Goal: Transaction & Acquisition: Purchase product/service

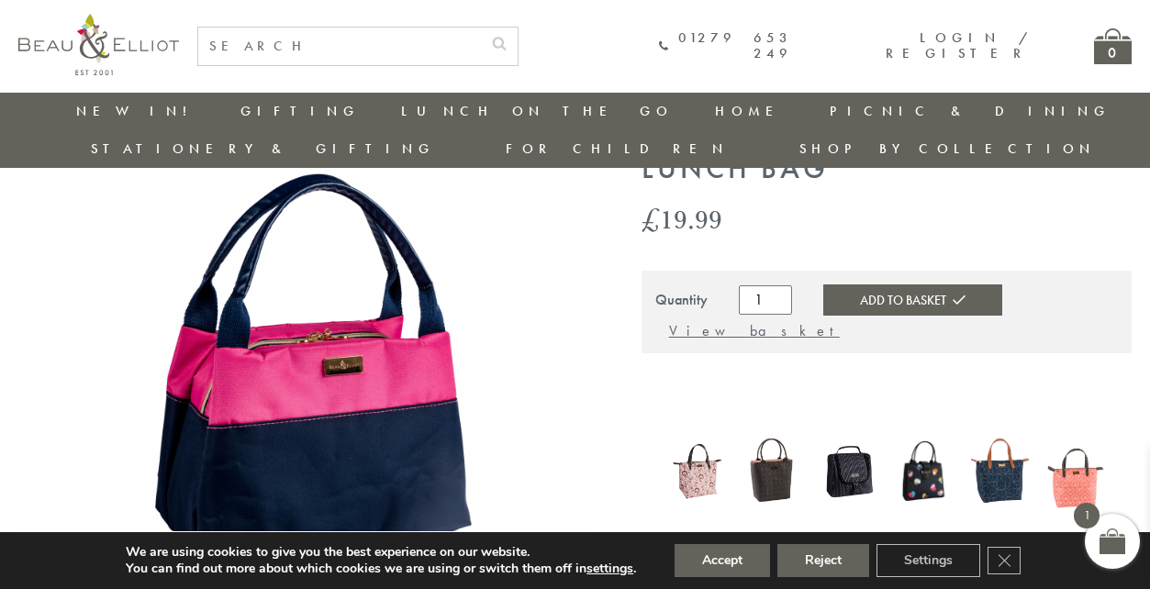
scroll to position [112, 0]
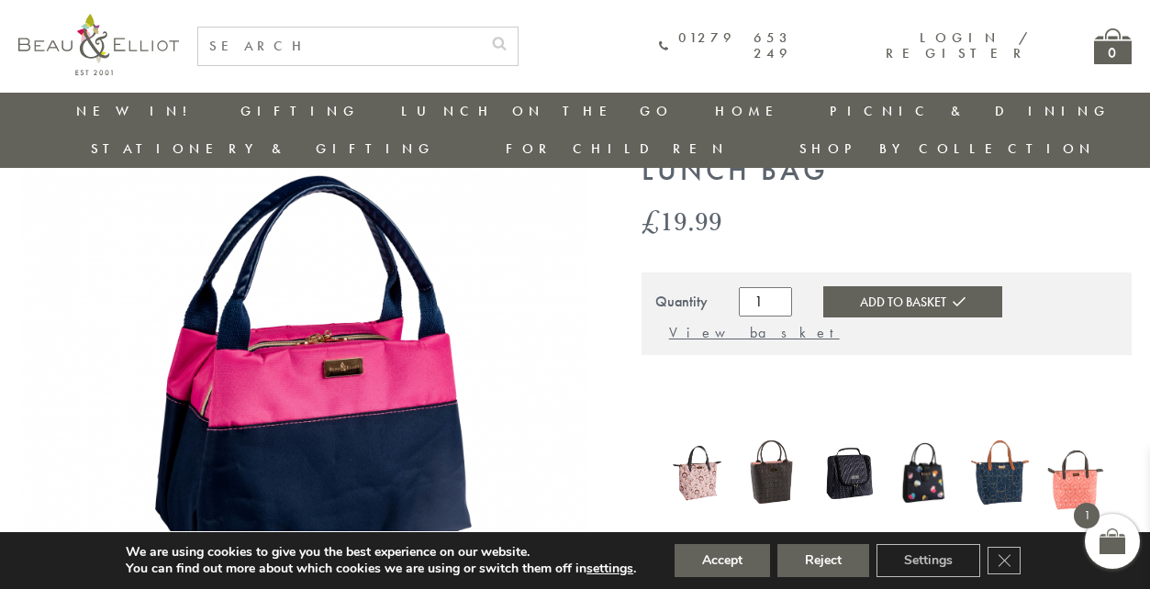
click at [878, 286] on button "Add to Basket" at bounding box center [912, 301] width 179 height 31
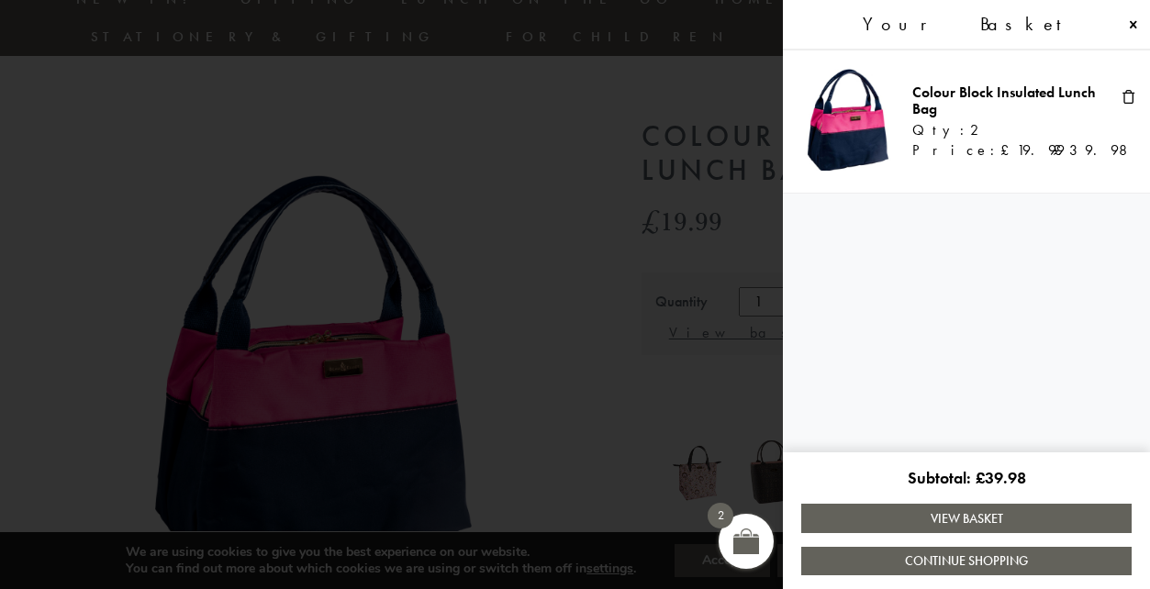
click at [957, 524] on link "View Basket" at bounding box center [966, 518] width 330 height 28
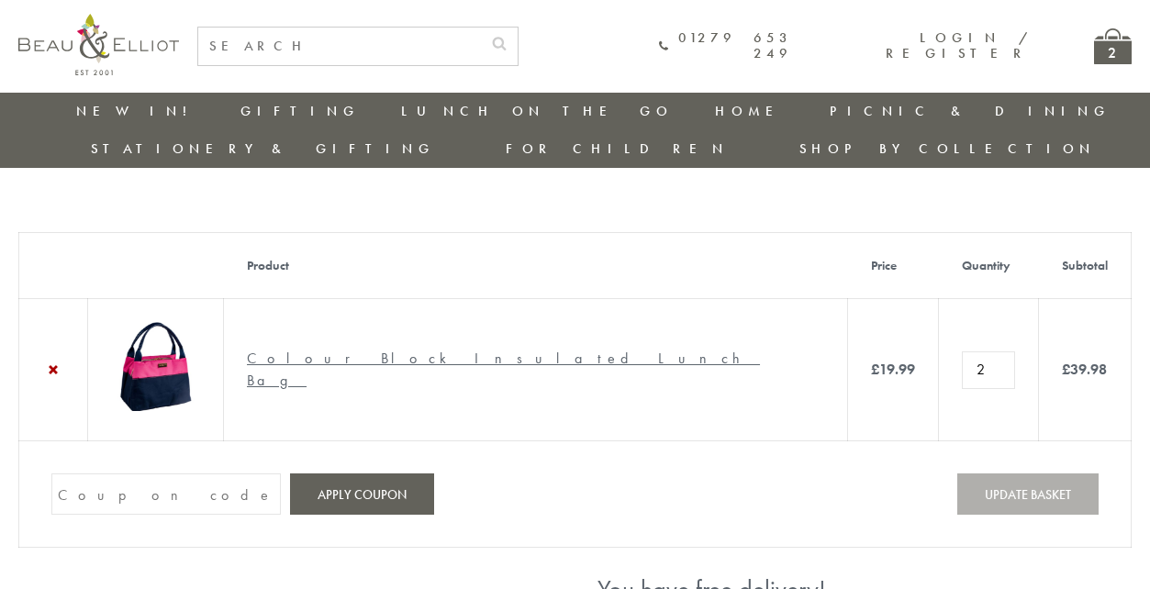
scroll to position [58, 0]
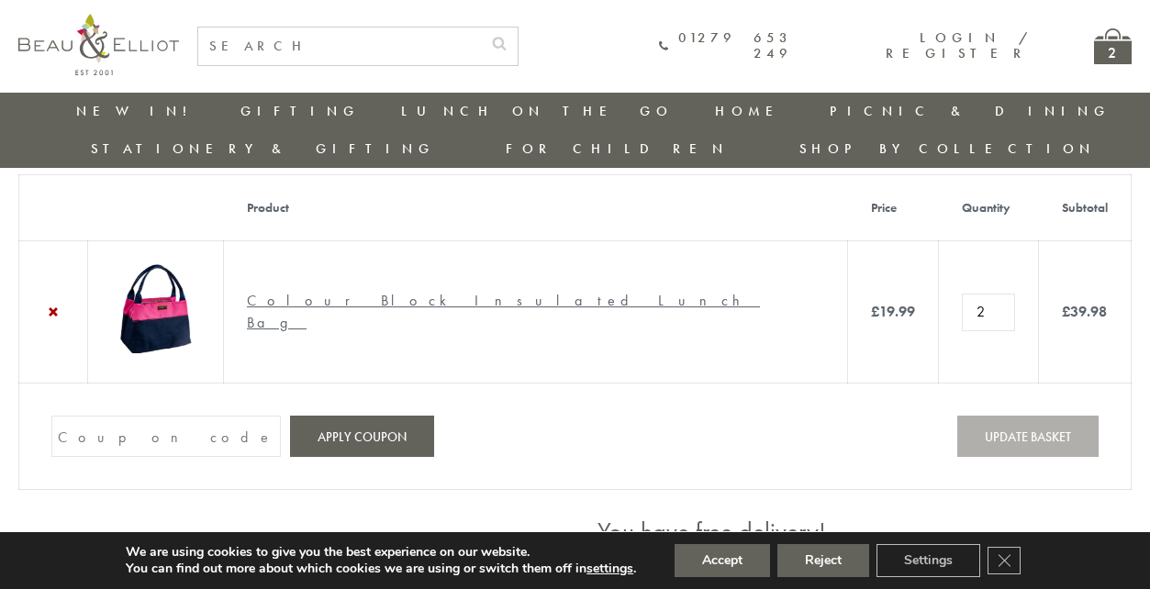
type input "1"
click at [962, 294] on input "1" at bounding box center [988, 312] width 53 height 37
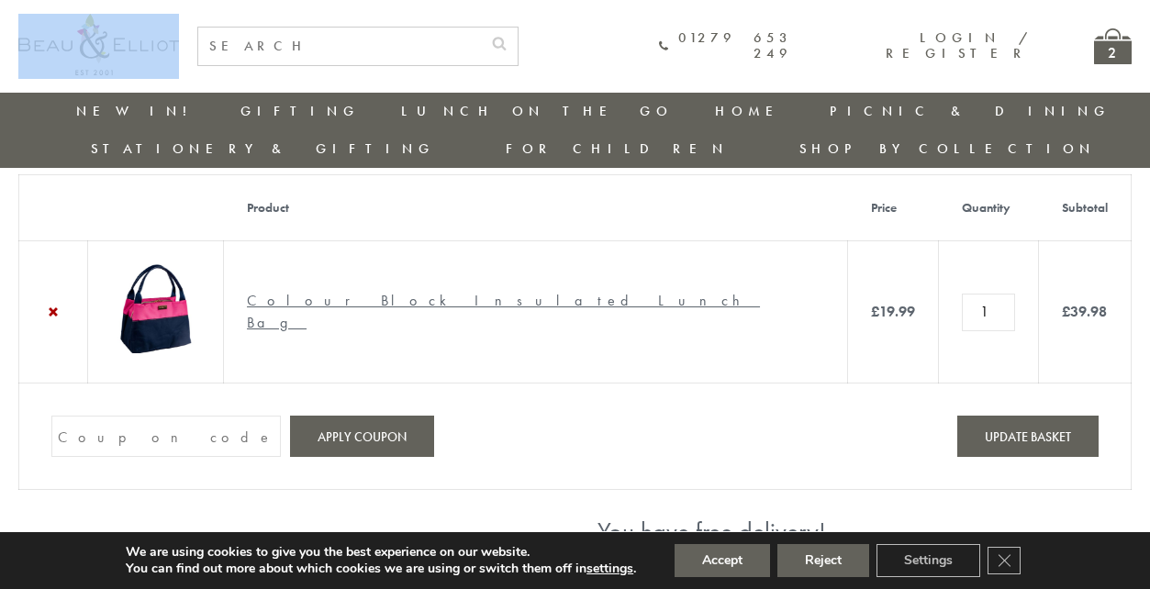
drag, startPoint x: 187, startPoint y: 39, endPoint x: 30, endPoint y: 38, distance: 156.9
click at [30, 38] on div "01279 653 249 Login / Register 2" at bounding box center [574, 46] width 1113 height 93
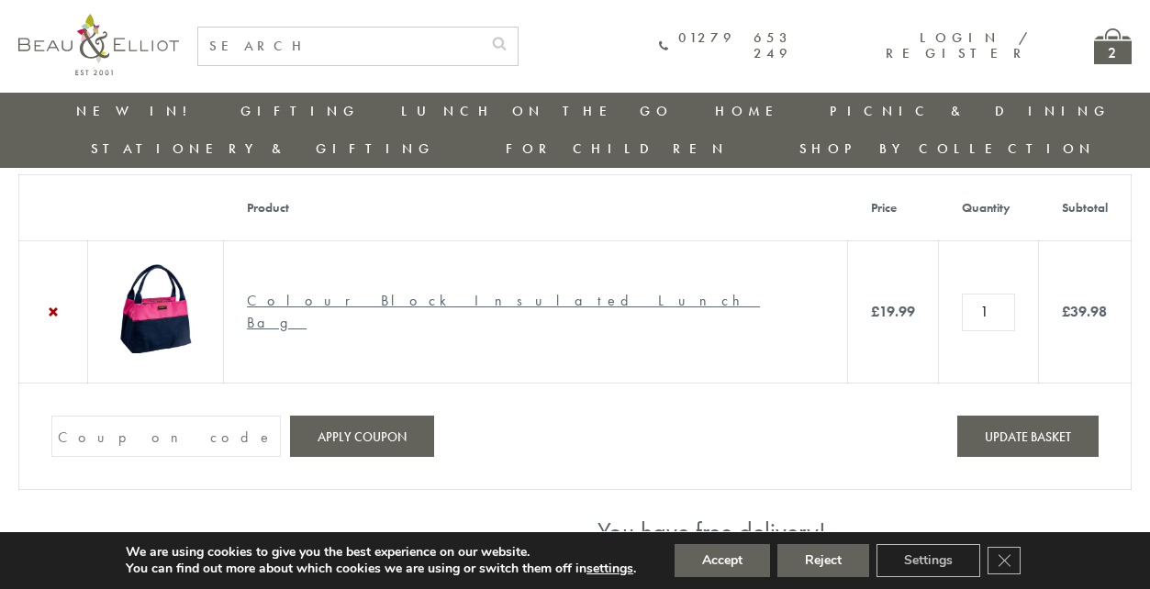
click at [231, 54] on div "01279 653 249 Login / Register 2" at bounding box center [664, 46] width 934 height 39
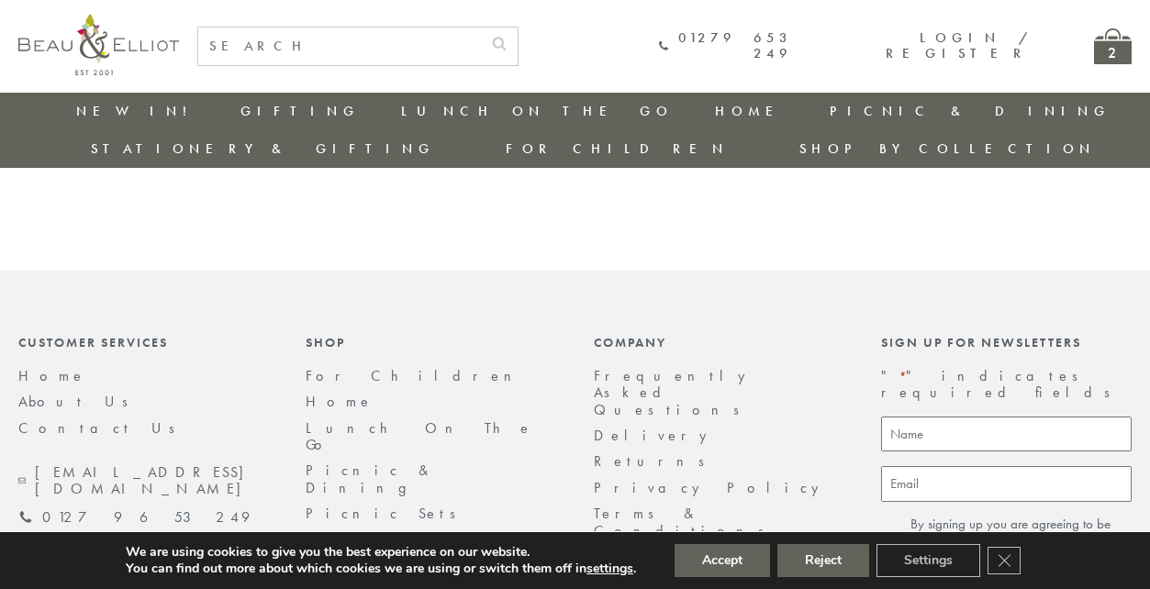
scroll to position [1065, 0]
click at [1014, 563] on icon "Close GDPR Cookie Banner" at bounding box center [1003, 560] width 33 height 28
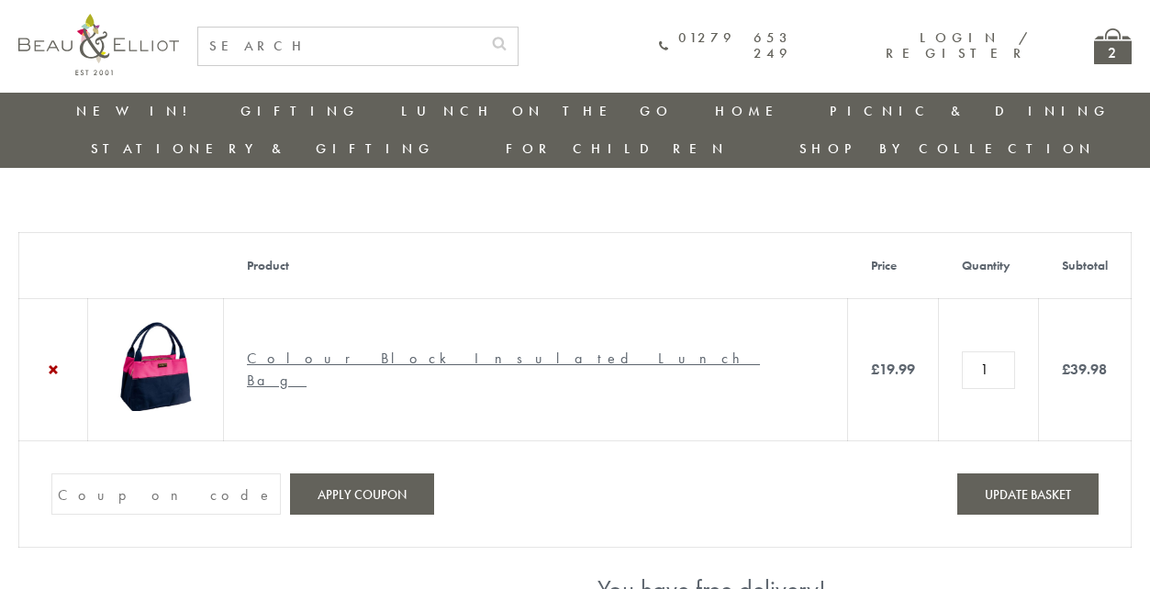
scroll to position [118, 0]
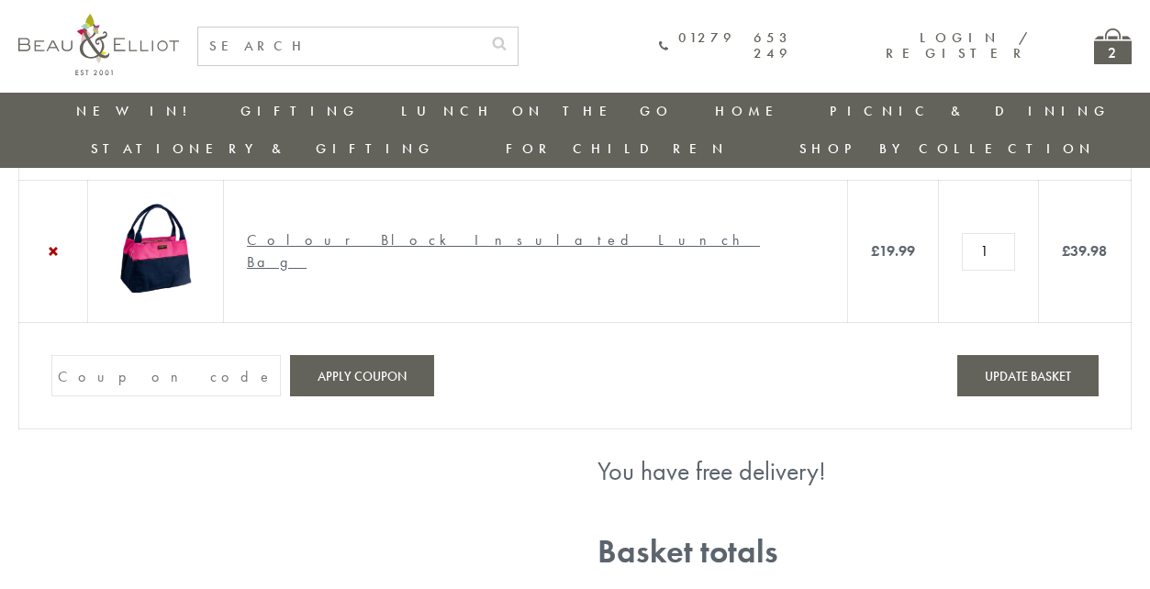
paste input "SAVE25"
type input "SAVE25"
click at [353, 355] on button "Apply coupon" at bounding box center [362, 375] width 144 height 41
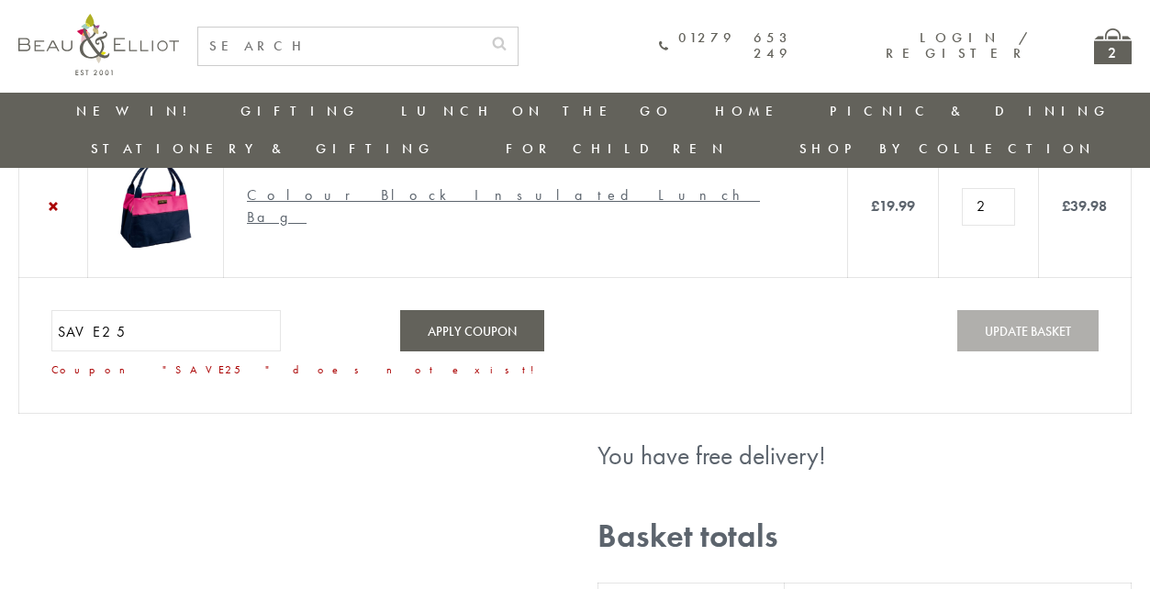
scroll to position [91, 0]
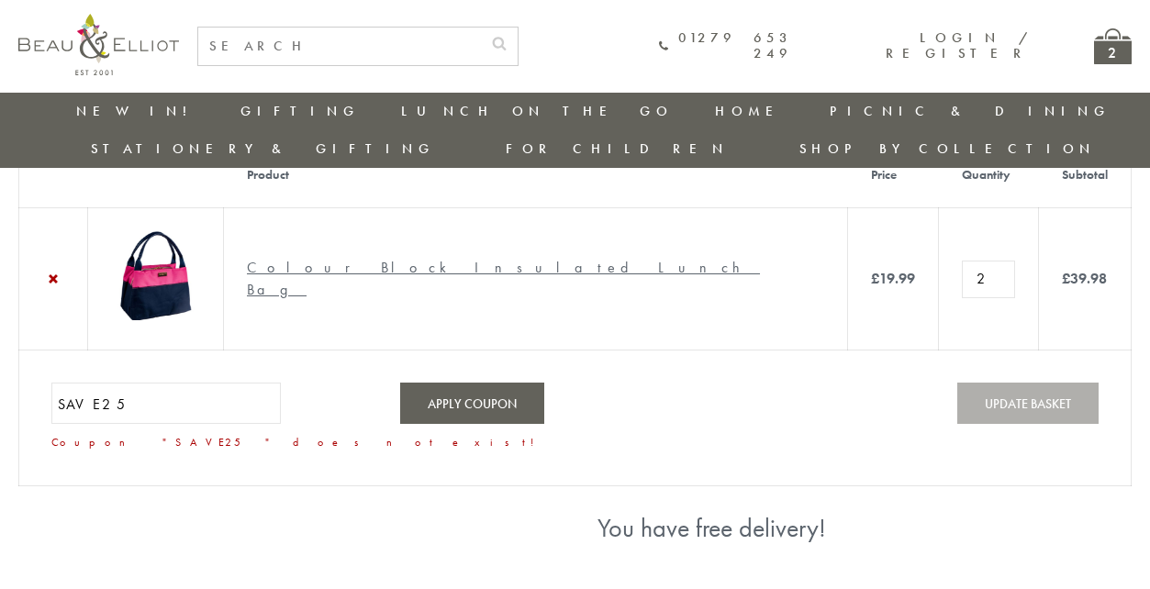
type input "1"
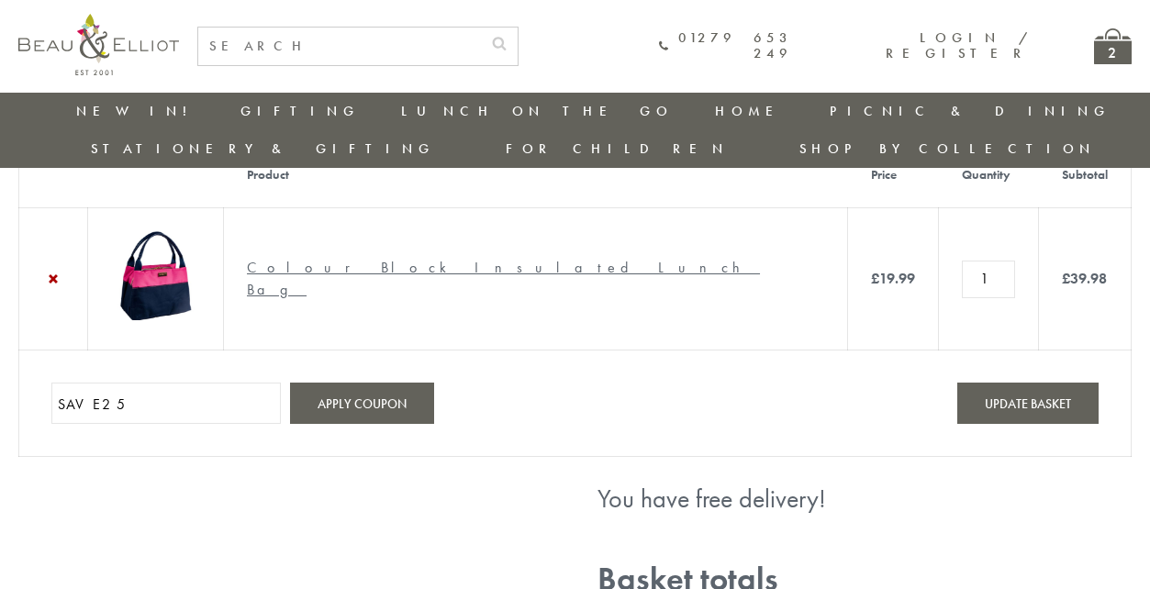
click at [962, 261] on input "1" at bounding box center [988, 279] width 53 height 37
click at [996, 383] on button "Update basket" at bounding box center [1027, 403] width 141 height 41
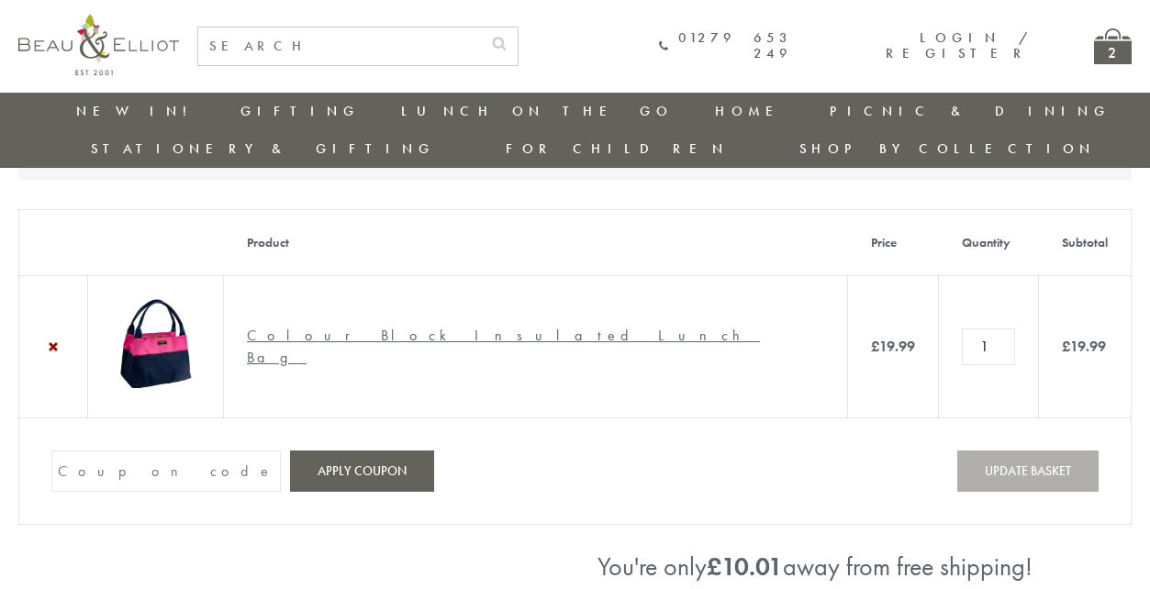
scroll to position [103, 0]
paste input "VE25"
type input "VE25"
click at [353, 450] on button "Apply coupon" at bounding box center [362, 470] width 144 height 41
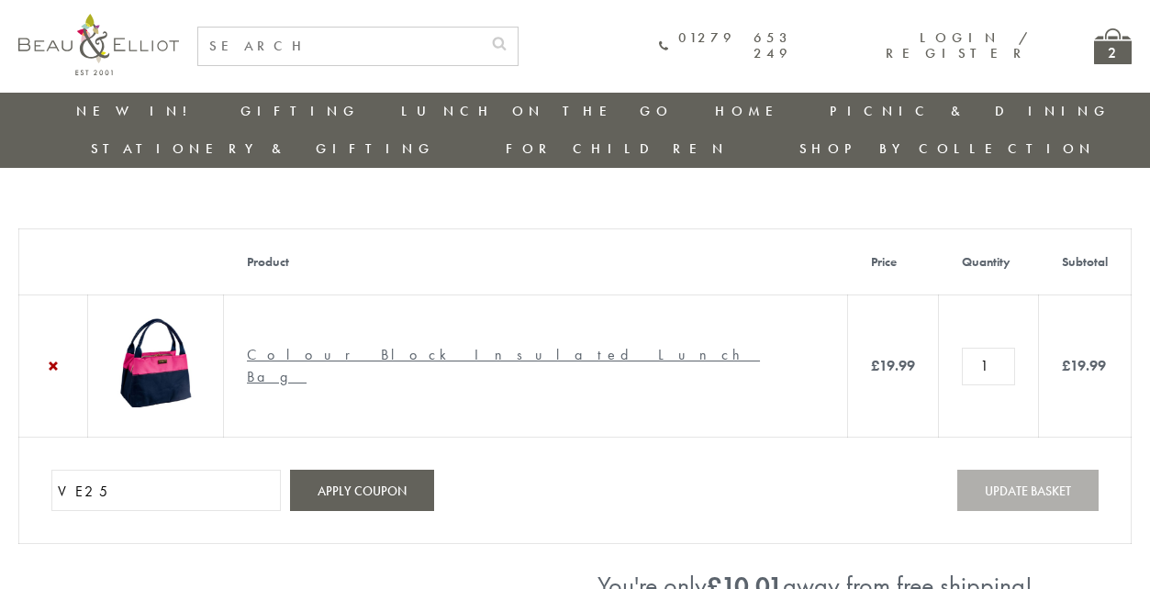
scroll to position [3, 2]
type input "V"
paste input "RA10"
type input "RA10"
click at [363, 471] on button "Apply coupon" at bounding box center [362, 491] width 144 height 41
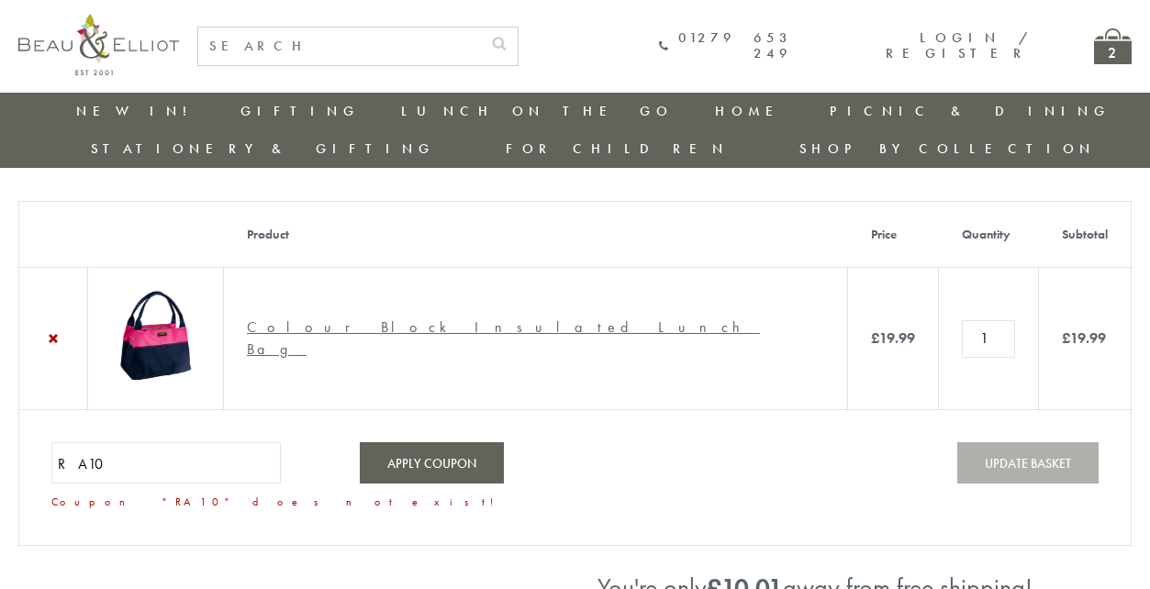
scroll to position [6, 2]
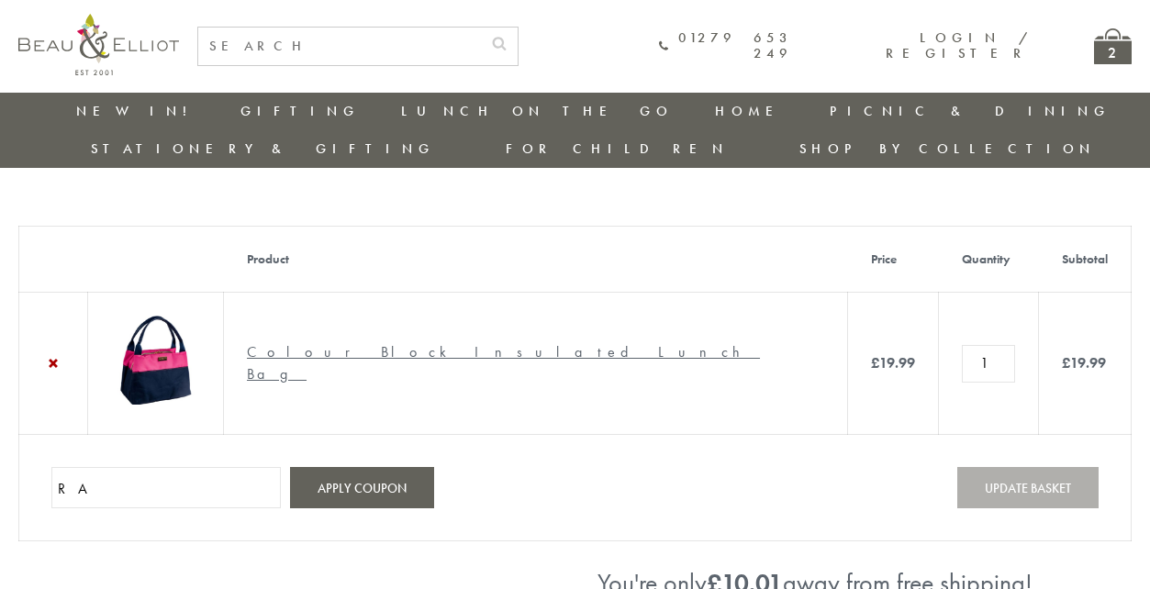
type input "R"
paste input "LOVE"
type input "LOVE"
click at [341, 467] on button "Apply coupon" at bounding box center [362, 487] width 144 height 41
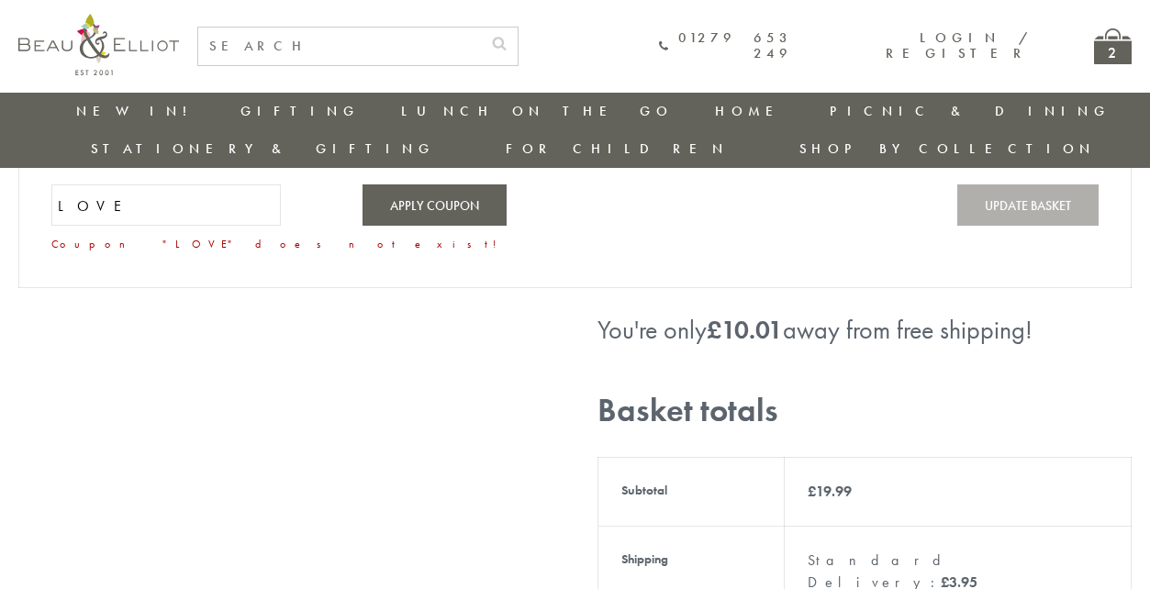
scroll to position [24, 2]
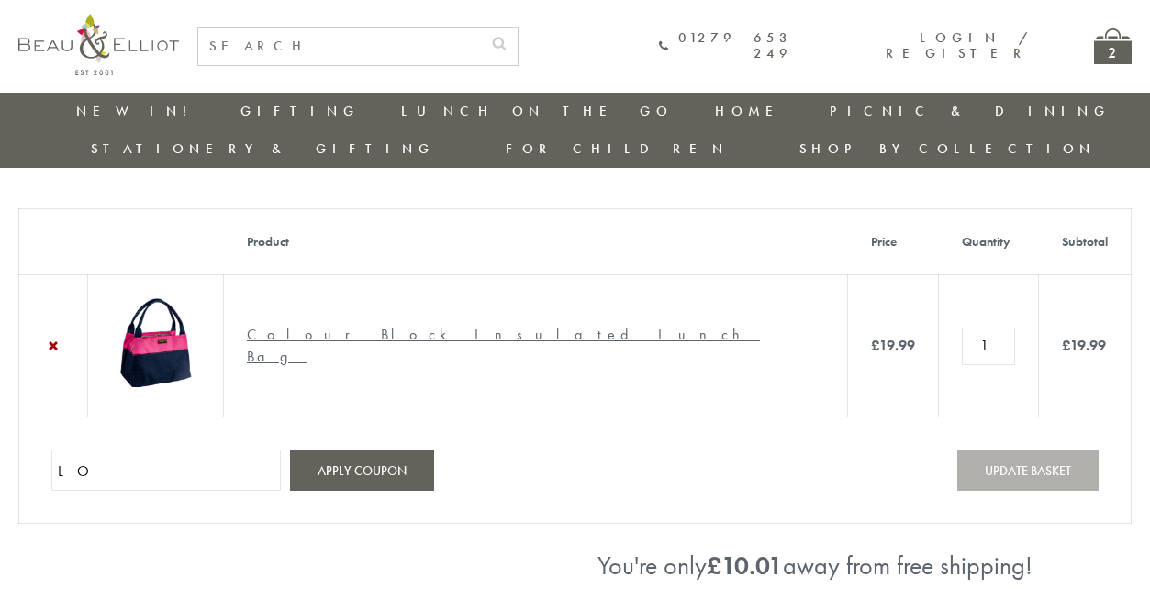
type input "L"
paste input "EW15"
type input "EW15"
click at [351, 451] on button "Apply coupon" at bounding box center [362, 470] width 144 height 41
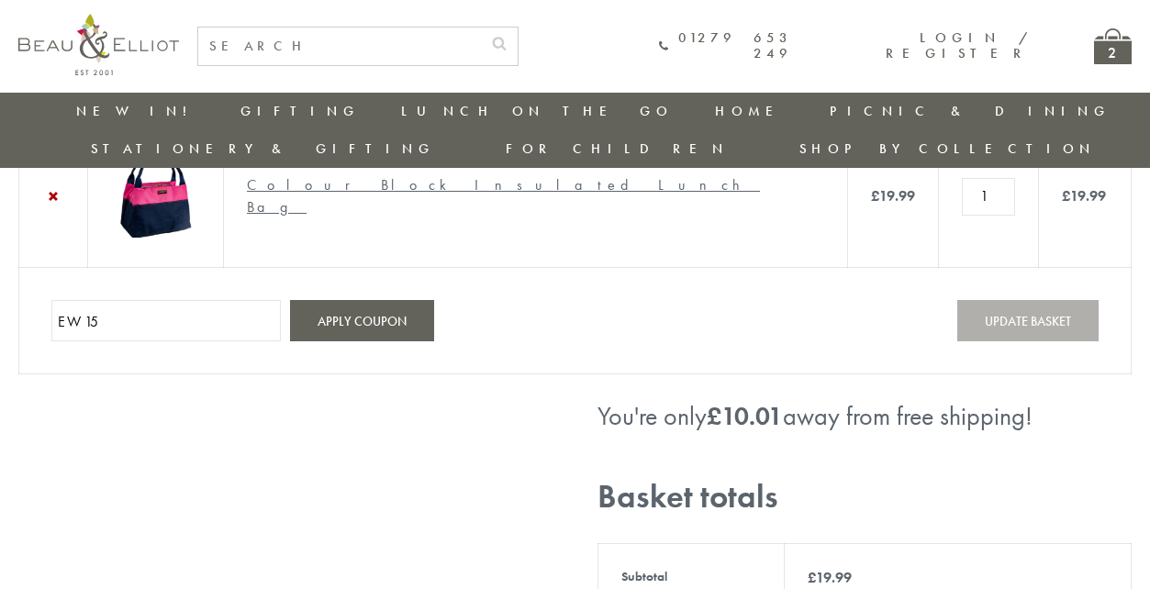
scroll to position [139, 2]
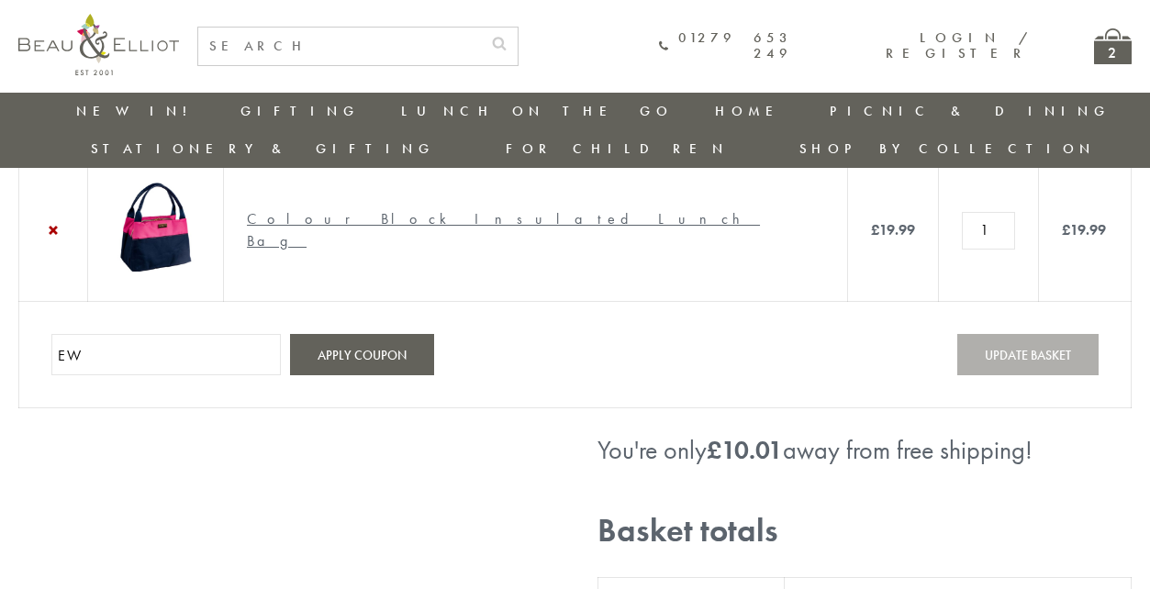
type input "E"
paste input "ME15"
type input "ME15"
click at [368, 334] on button "Apply coupon" at bounding box center [362, 354] width 144 height 41
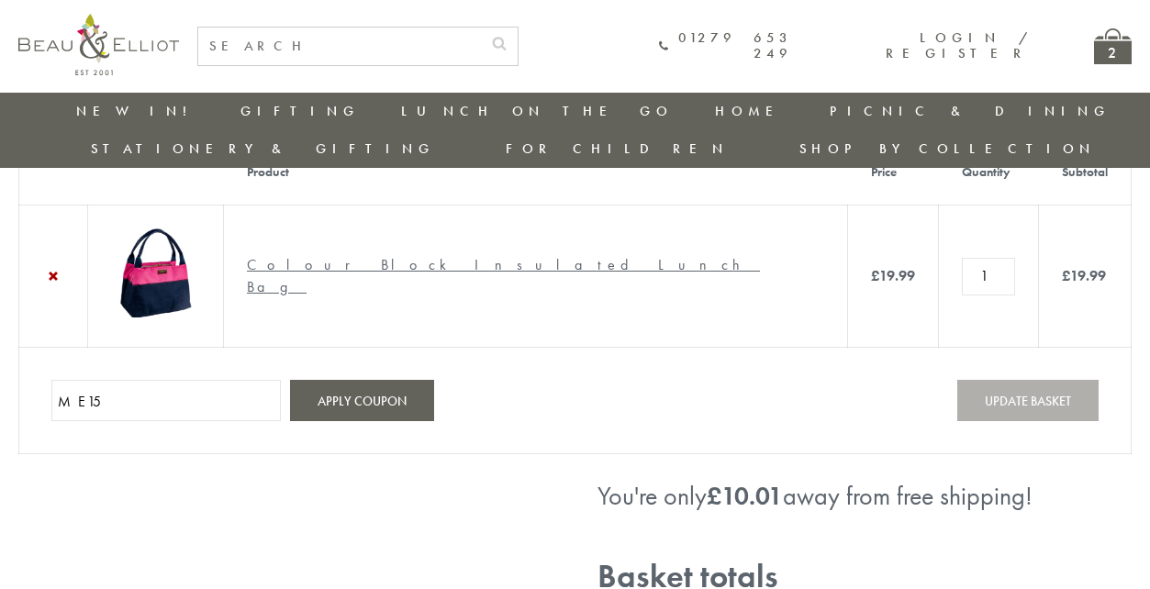
scroll to position [89, 2]
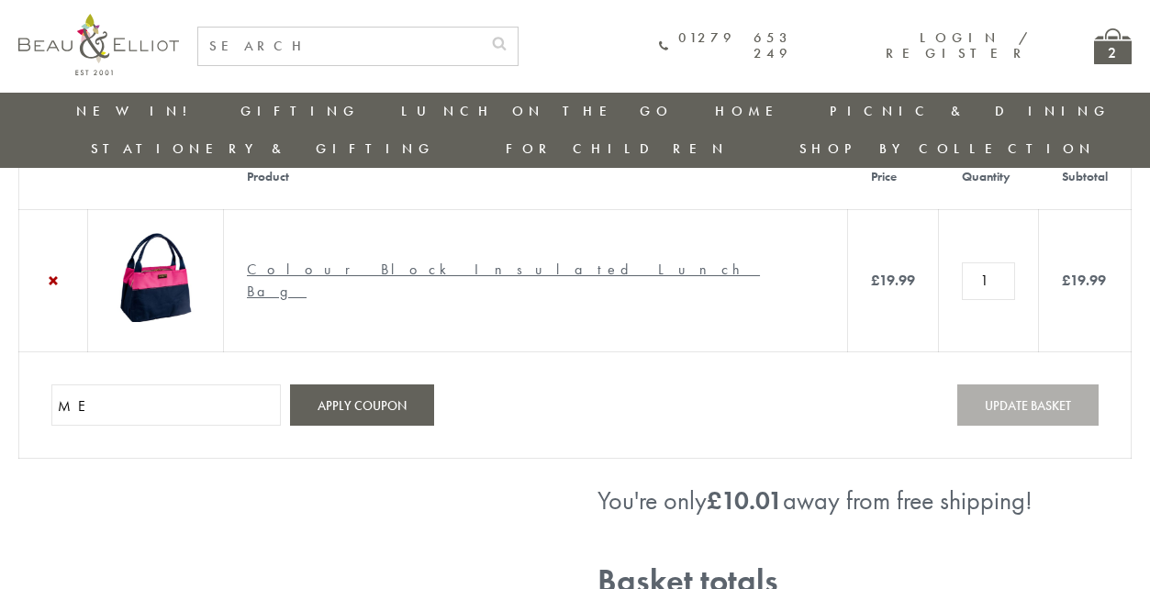
type input "M"
paste input "THANKS"
type input "THANKS"
click at [386, 384] on button "Apply coupon" at bounding box center [362, 404] width 144 height 41
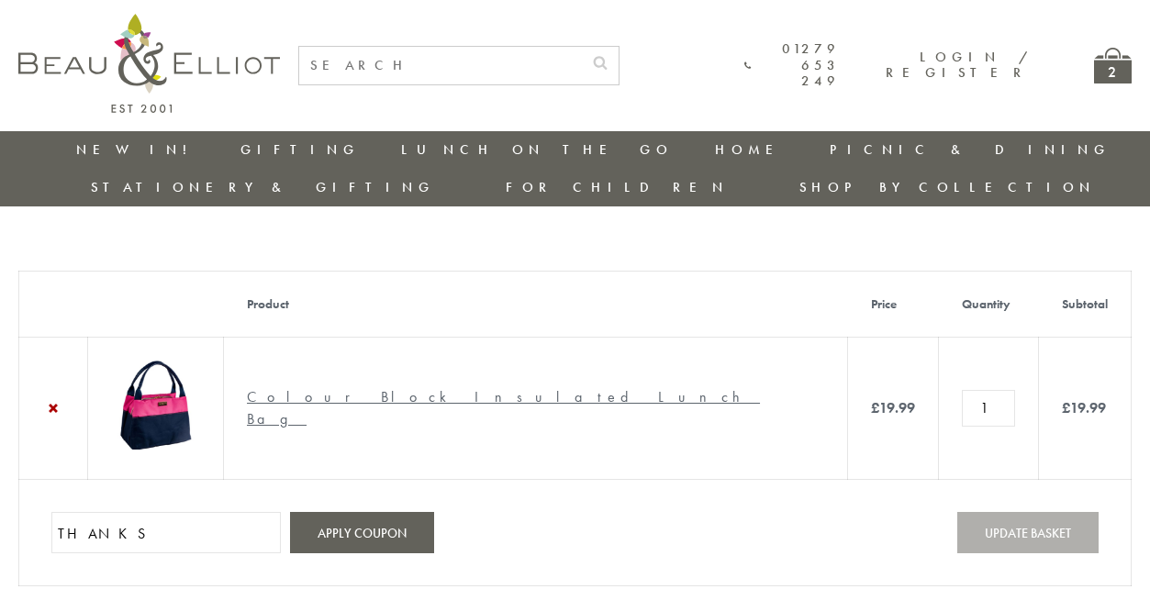
scroll to position [0, 2]
type input "T"
paste input "WELCOME10"
type input "WELCOME10"
click at [364, 512] on button "Apply coupon" at bounding box center [362, 532] width 144 height 41
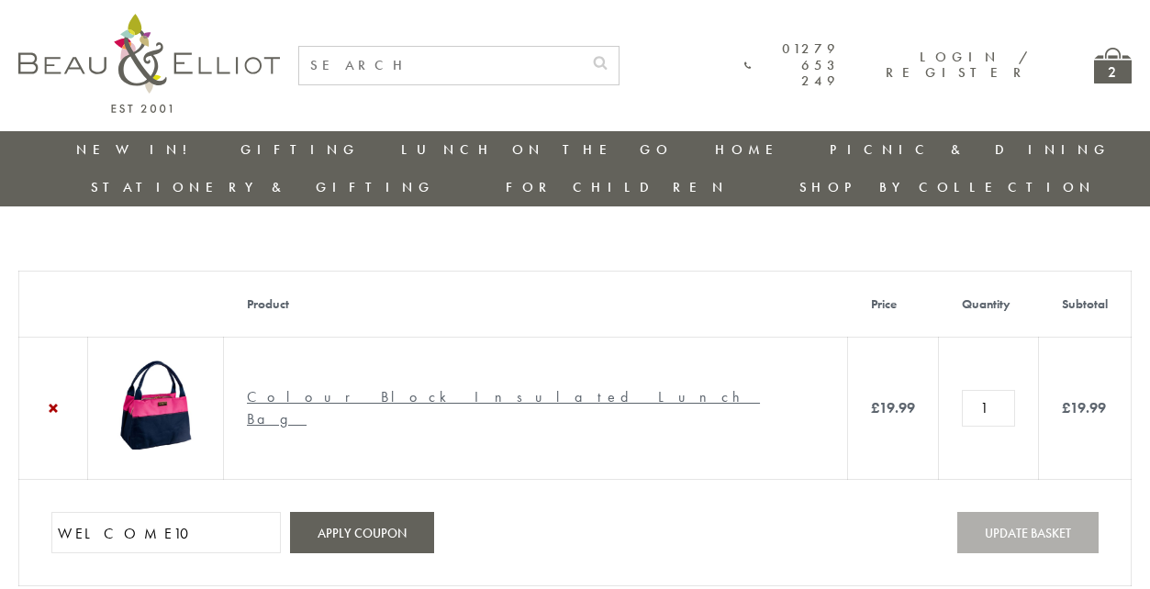
click at [225, 64] on img at bounding box center [148, 63] width 261 height 99
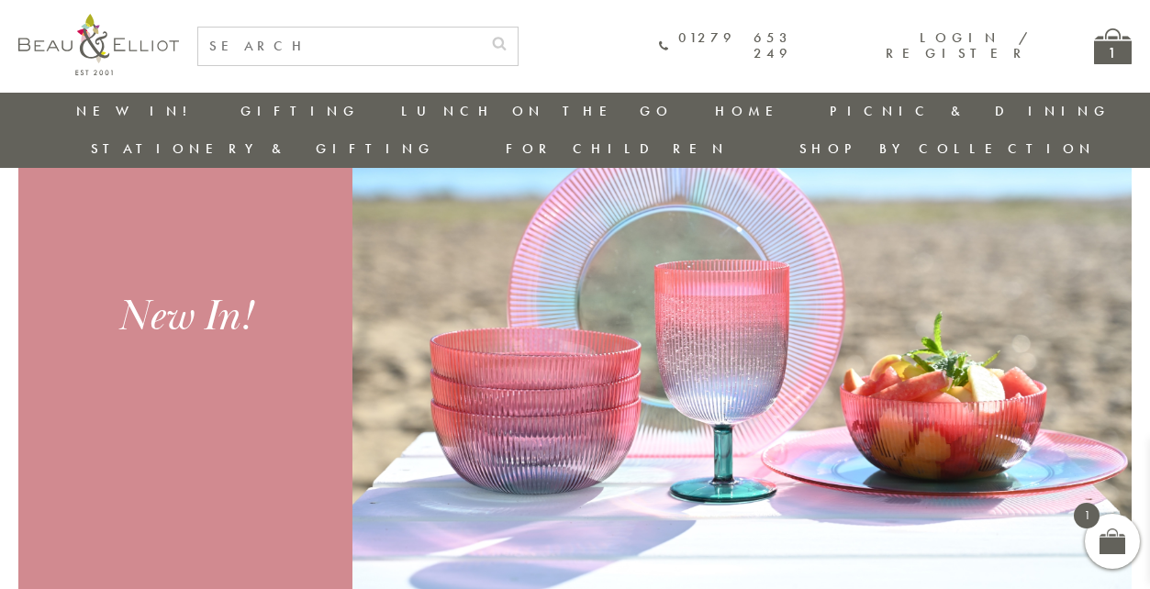
scroll to position [711, 0]
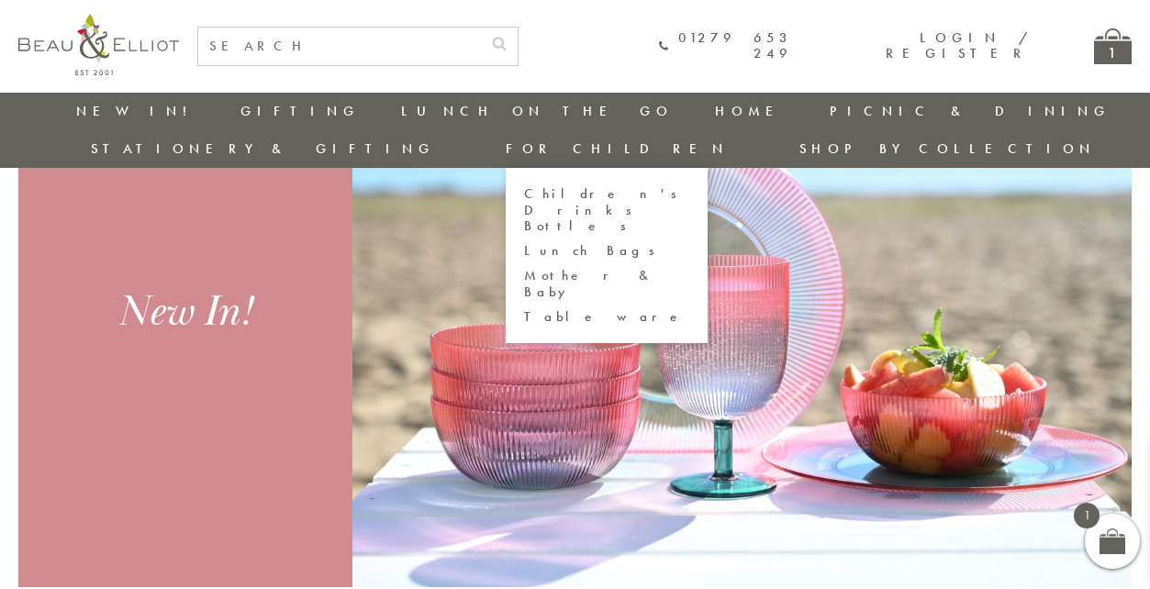
click at [689, 243] on link "Lunch Bags" at bounding box center [606, 251] width 165 height 16
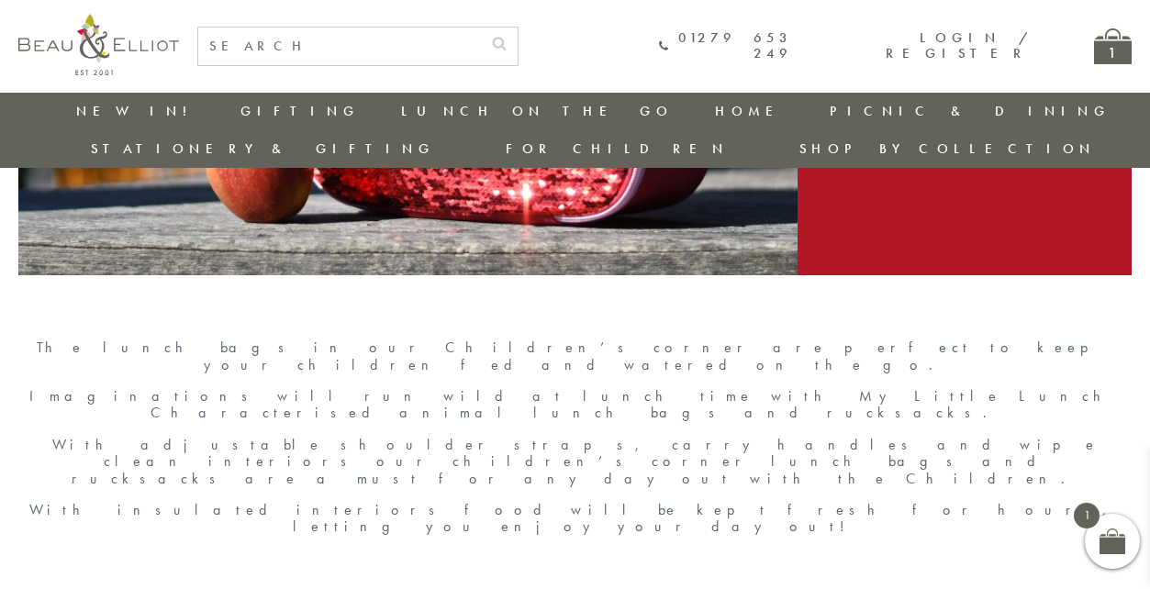
scroll to position [127, 0]
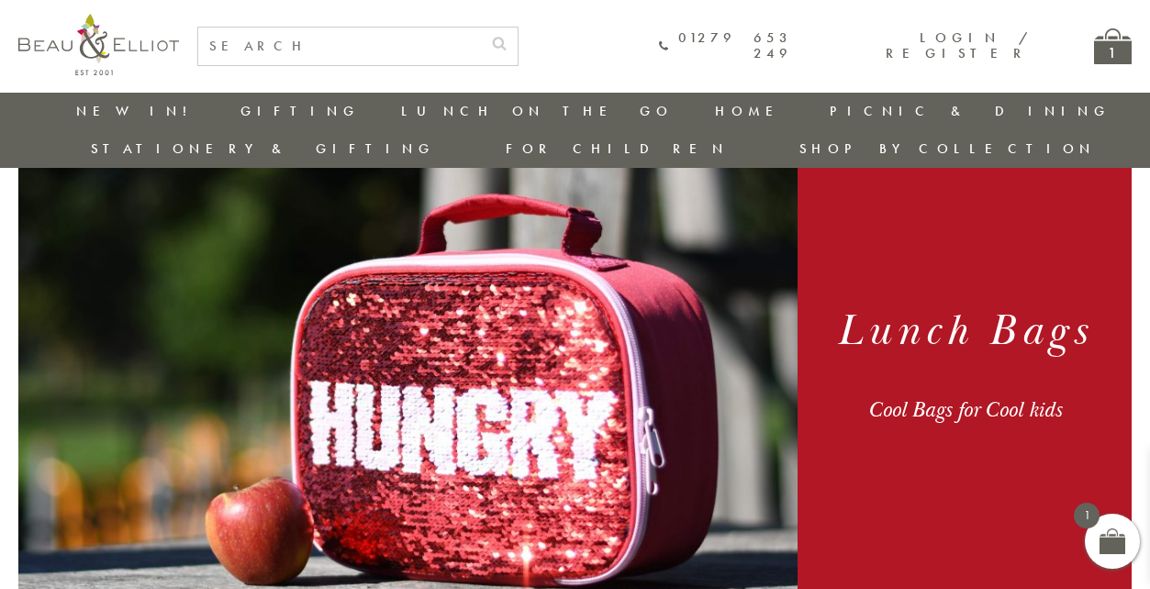
click at [615, 393] on img at bounding box center [407, 362] width 779 height 551
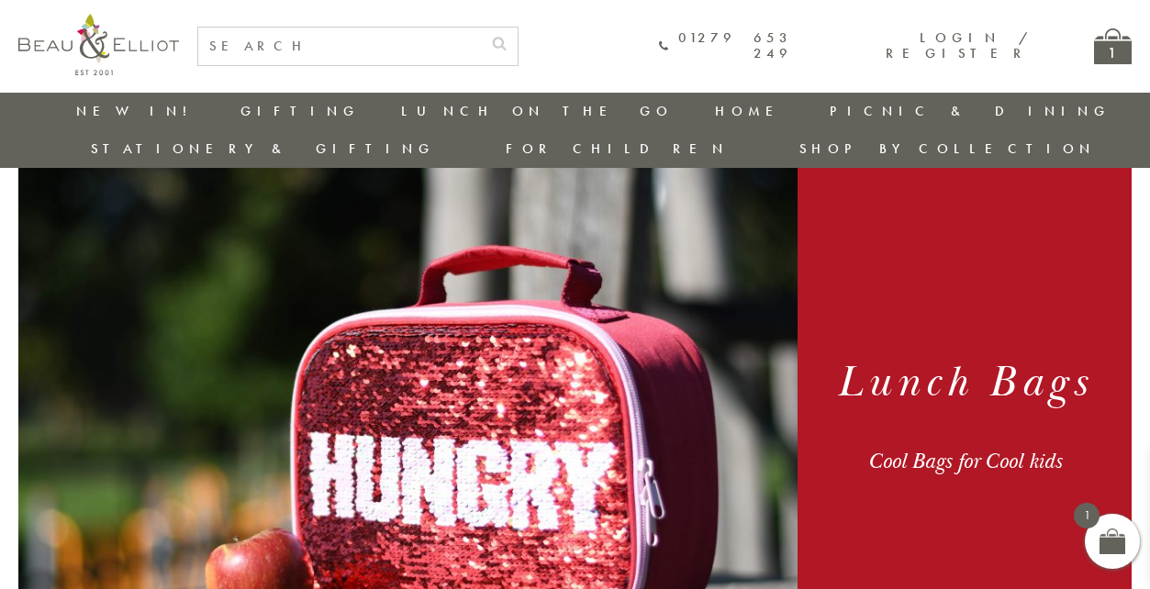
scroll to position [64, 0]
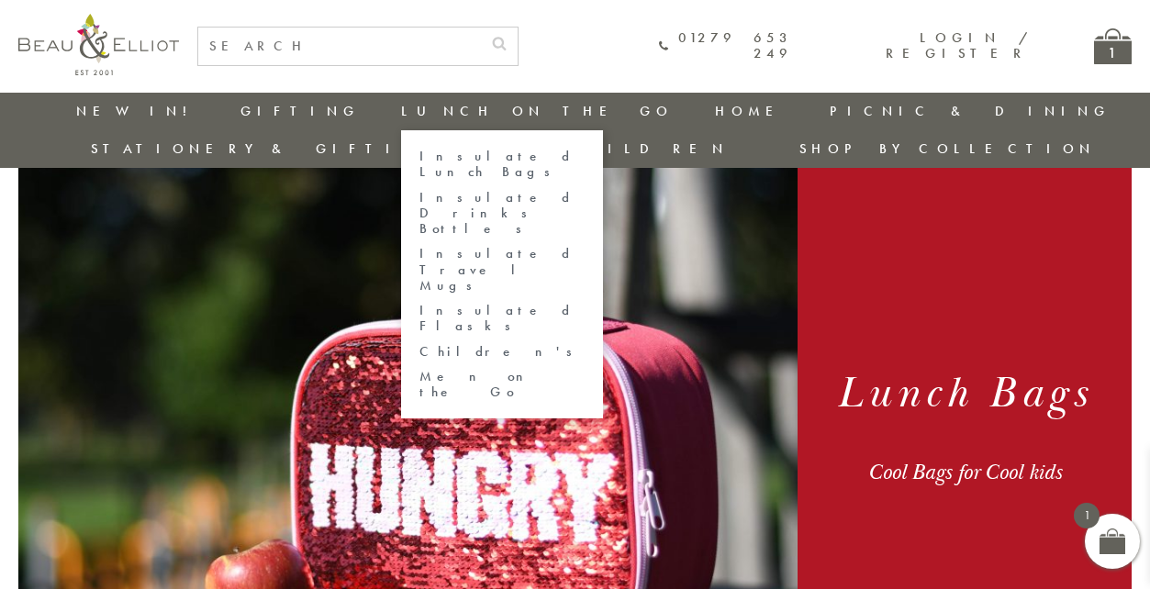
click at [419, 344] on link "Children's" at bounding box center [501, 352] width 165 height 16
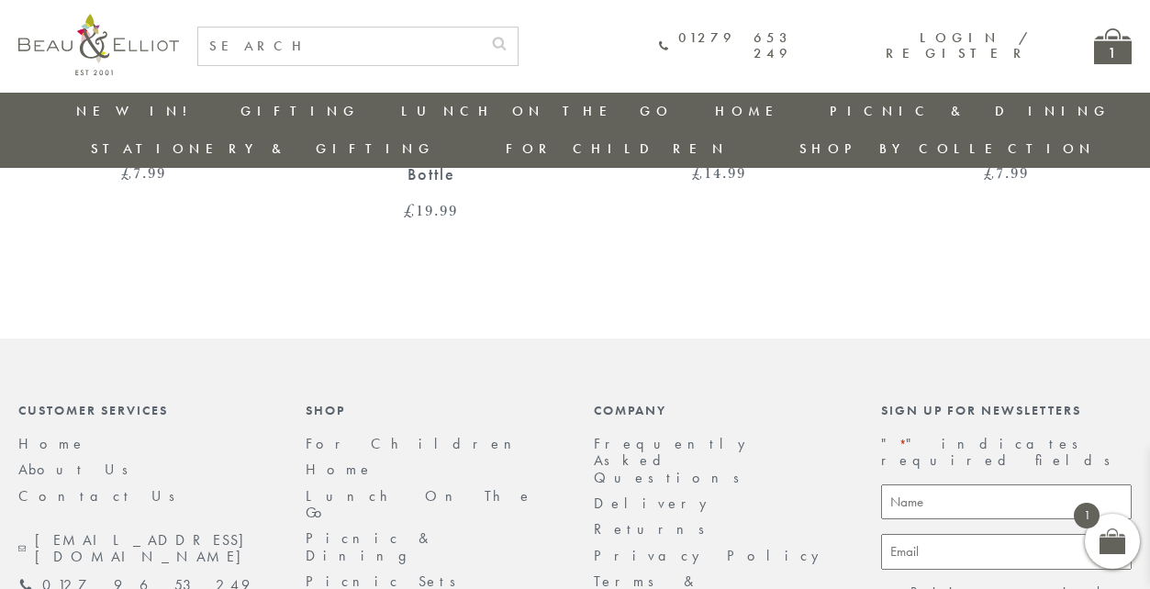
scroll to position [1683, 0]
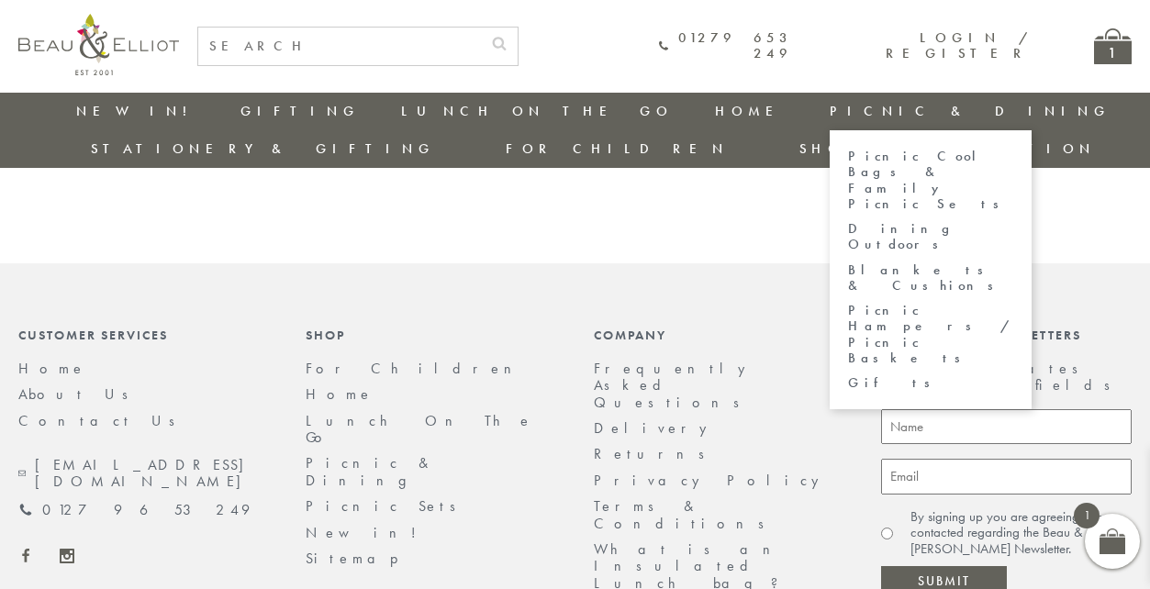
click at [848, 172] on link "Picnic Cool Bags & Family Picnic Sets" at bounding box center [930, 180] width 165 height 63
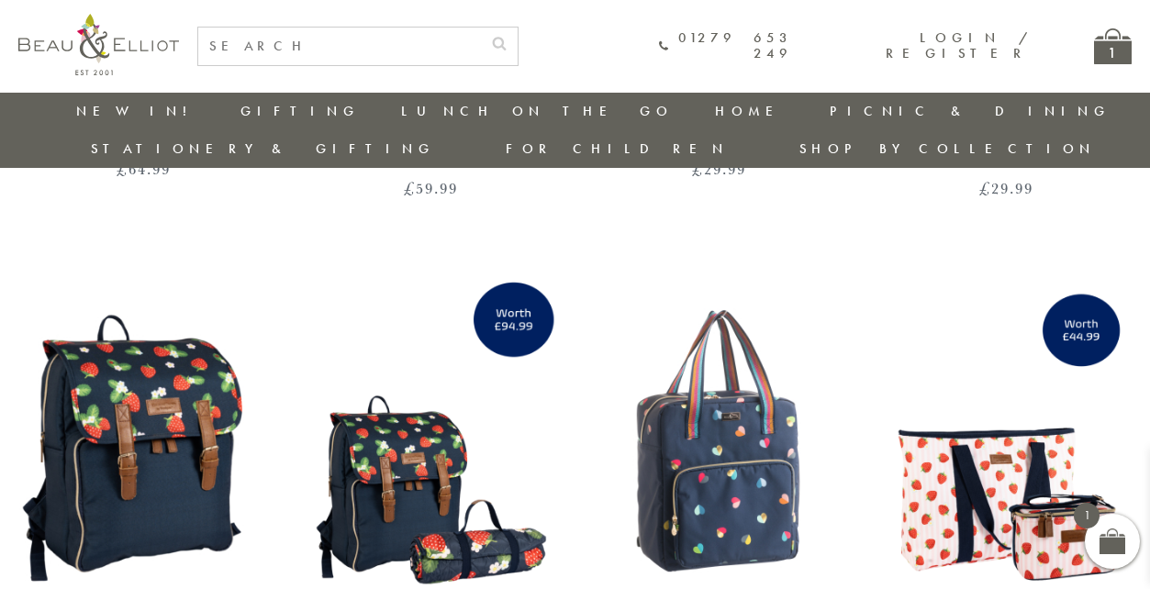
scroll to position [2425, 0]
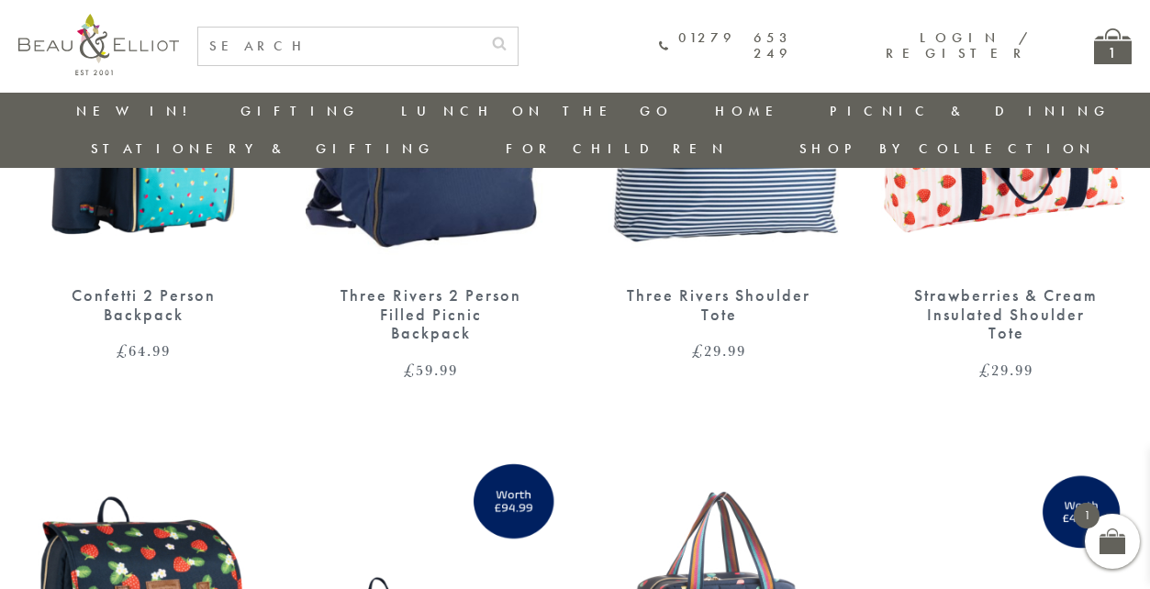
click at [116, 55] on img at bounding box center [98, 44] width 161 height 61
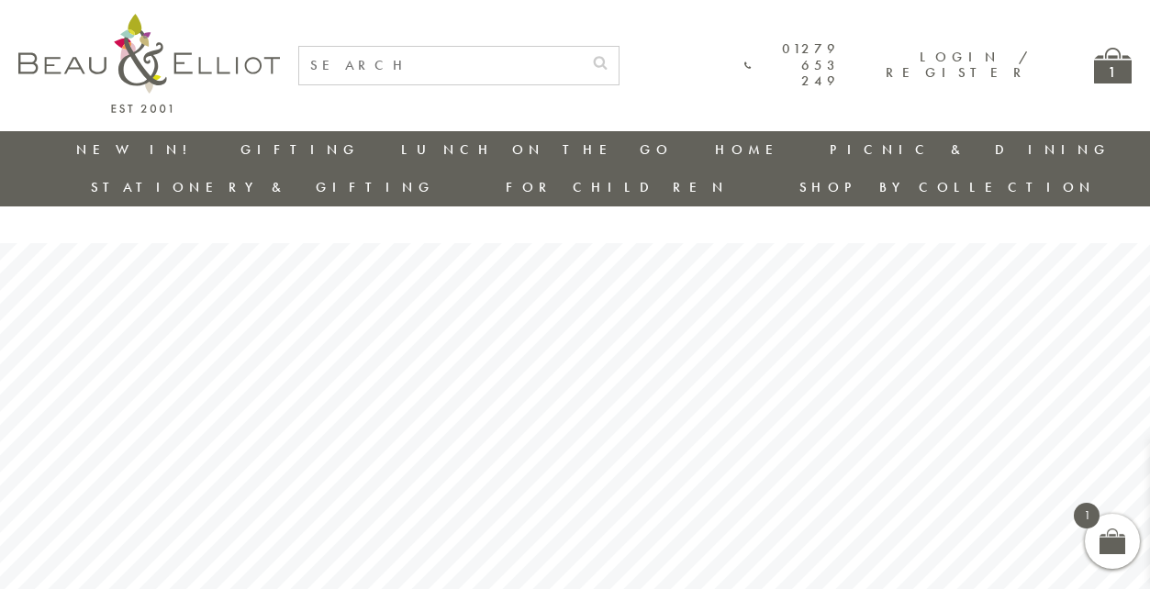
click at [981, 67] on link "Login / Register" at bounding box center [957, 65] width 144 height 34
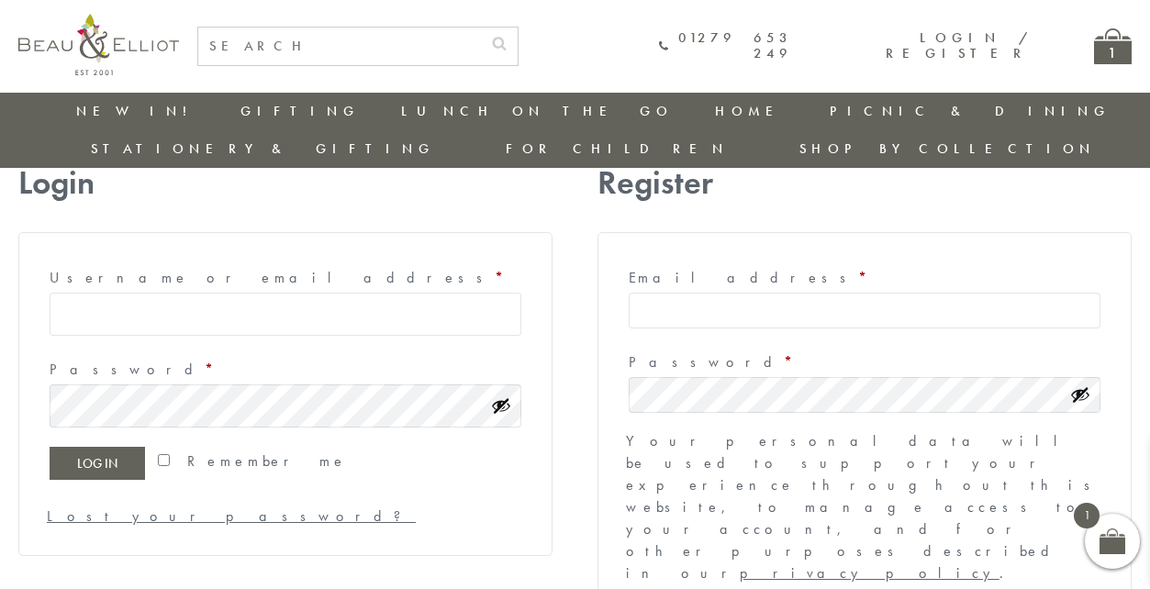
scroll to position [94, 0]
click at [758, 295] on input "Email address * Required" at bounding box center [864, 313] width 472 height 36
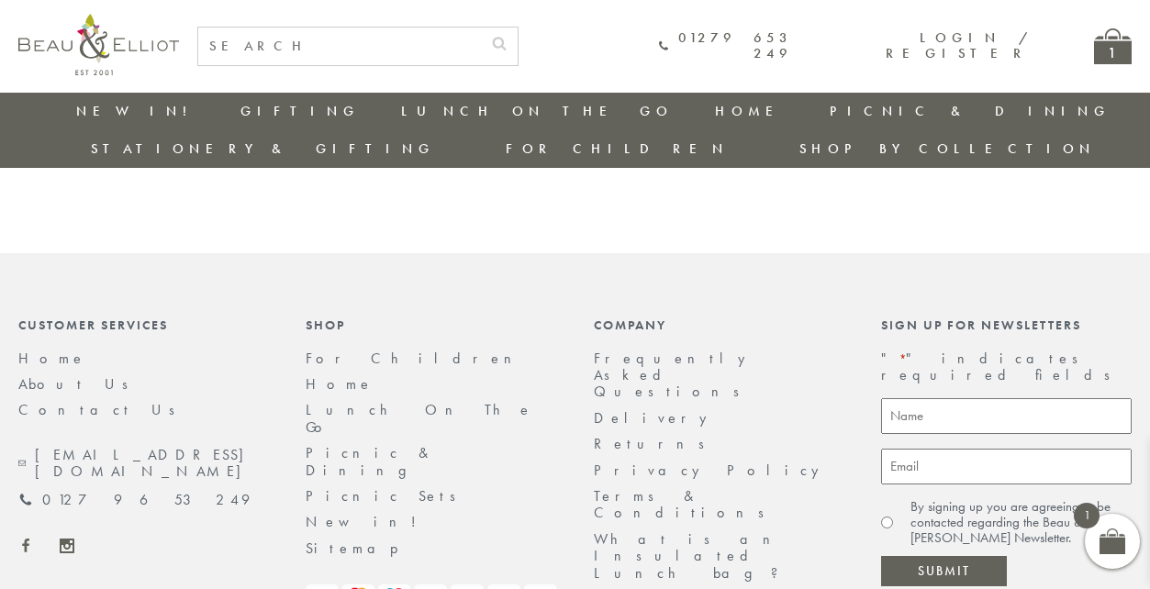
scroll to position [615, 0]
type input "ro"
type input "Rozia Shaheir"
type input "roziashaheir@gmail.com"
click at [943, 557] on input "Submit" at bounding box center [944, 572] width 126 height 31
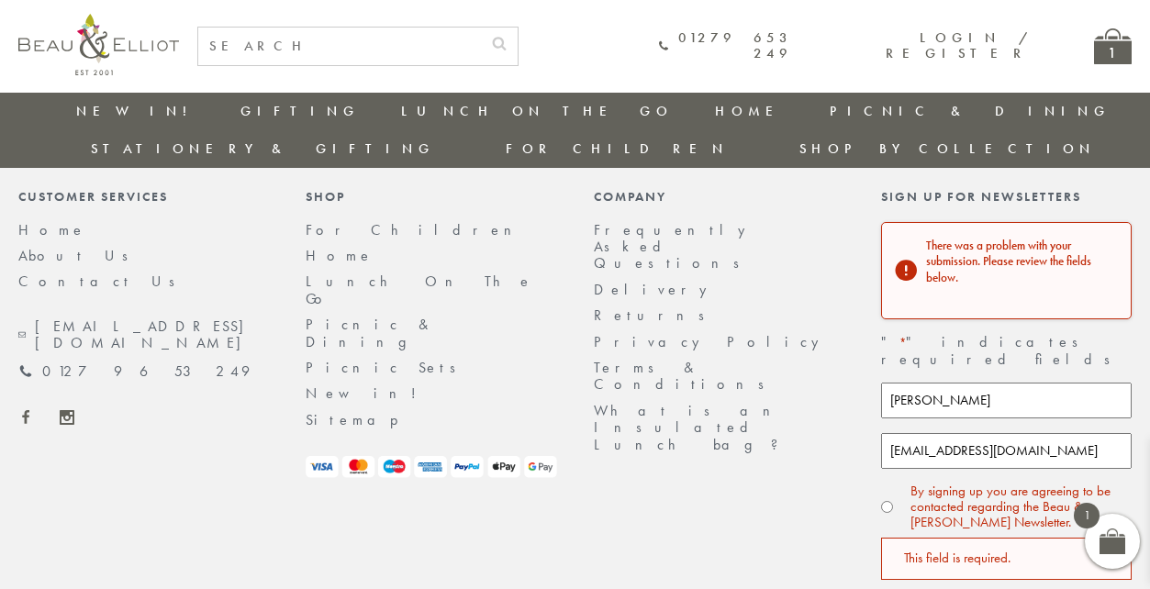
scroll to position [747, 0]
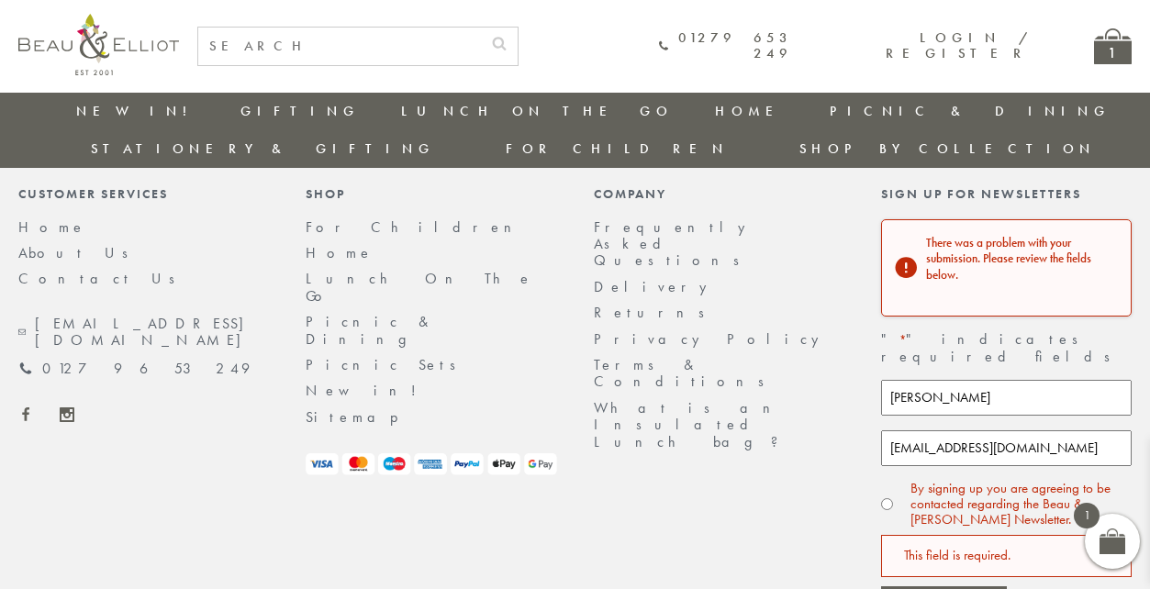
click at [884, 498] on input "By signing up you are agreeing to be contacted regarding the Beau & [PERSON_NAM…" at bounding box center [887, 504] width 12 height 12
radio input "true"
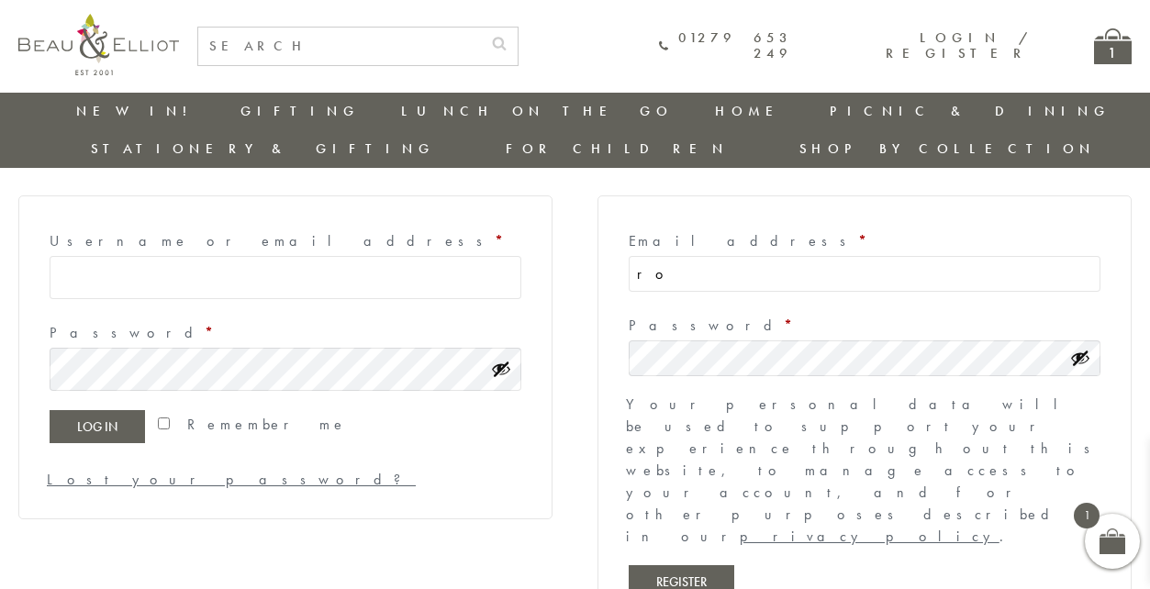
scroll to position [133, 0]
click at [704, 255] on input "ro" at bounding box center [864, 273] width 472 height 36
type input "roziashaheir@gmail.com"
click at [693, 318] on form "Email address * Required roziashaheir@gmail.com Password * Required Your person…" at bounding box center [864, 419] width 534 height 448
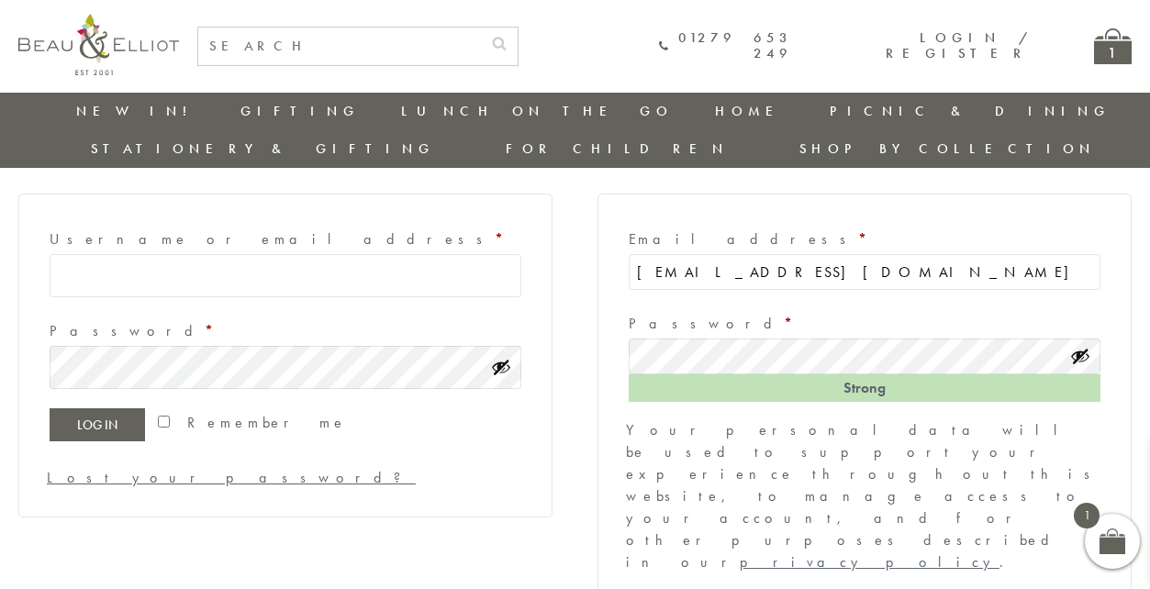
scroll to position [139, 0]
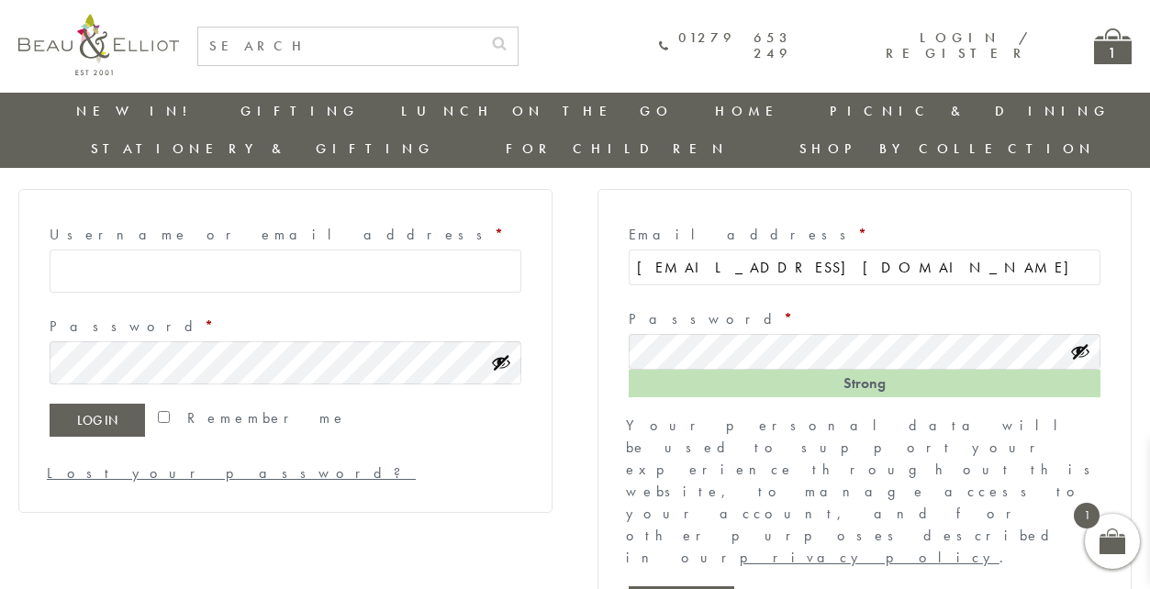
click at [706, 305] on label "Password * Required" at bounding box center [864, 319] width 472 height 29
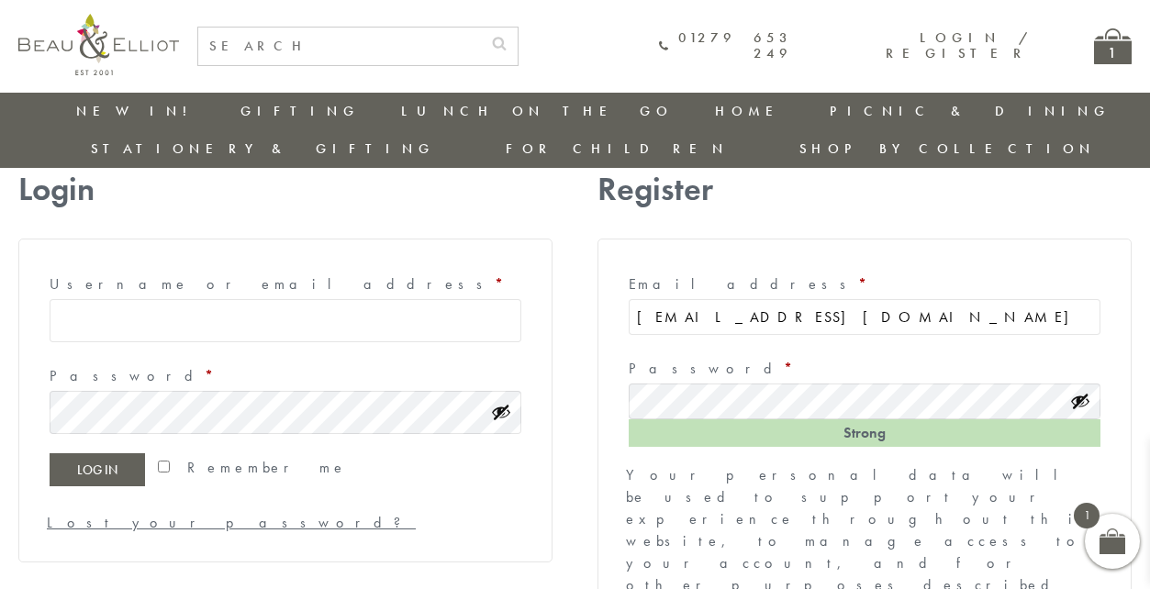
scroll to position [120, 0]
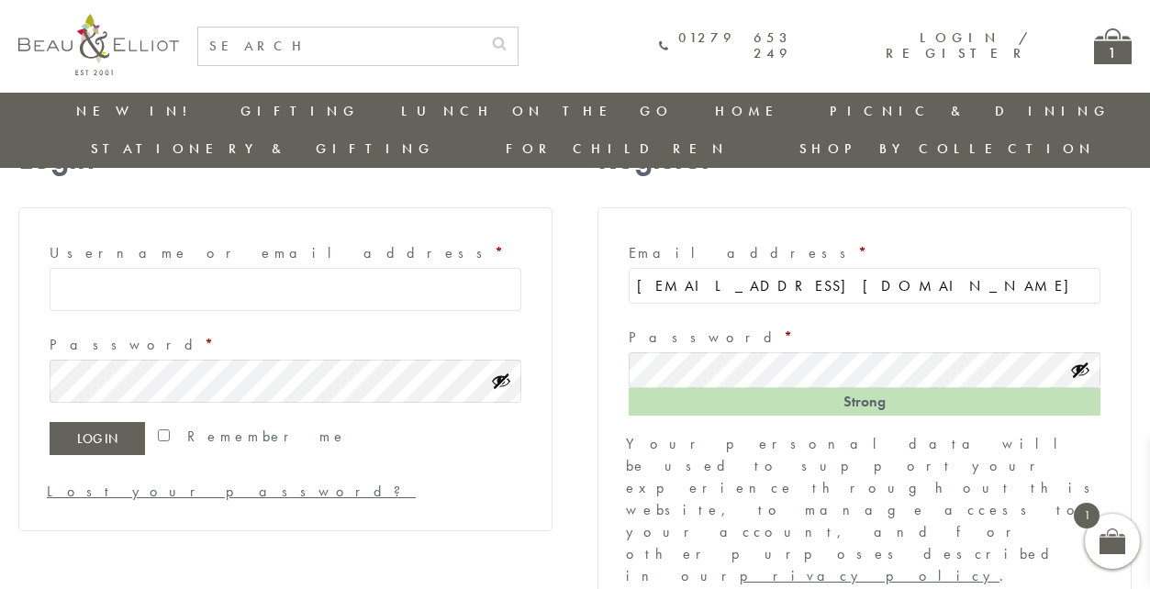
click at [873, 388] on div "Strong" at bounding box center [864, 402] width 472 height 28
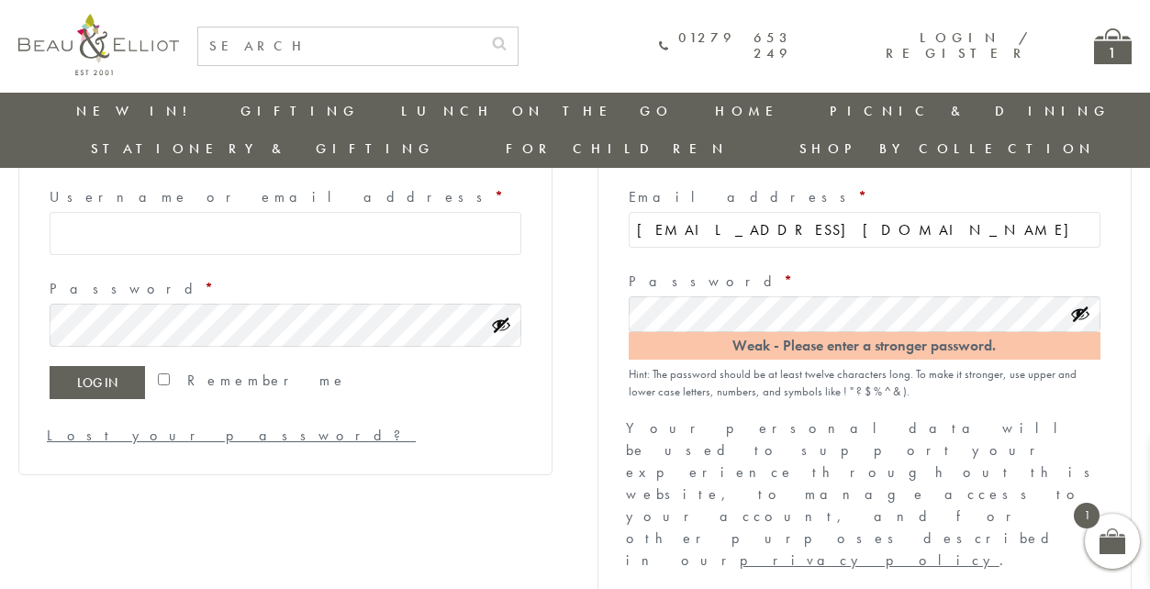
scroll to position [178, 0]
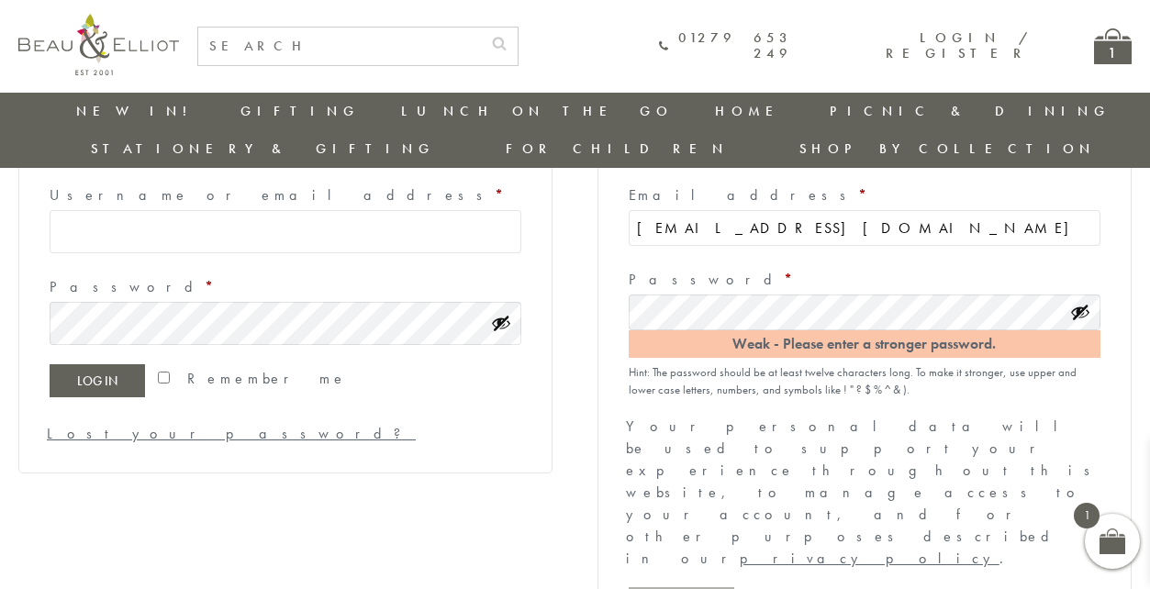
click at [1078, 302] on button "Show password" at bounding box center [1080, 312] width 20 height 20
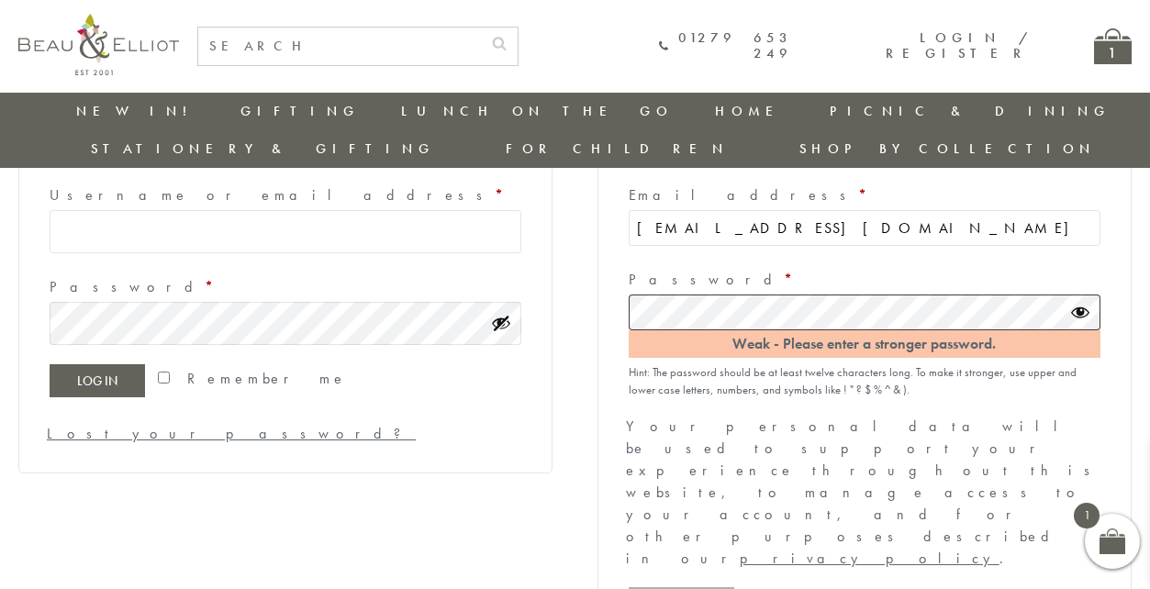
click at [794, 210] on input "roziashaheir@gmail.com" at bounding box center [864, 228] width 472 height 36
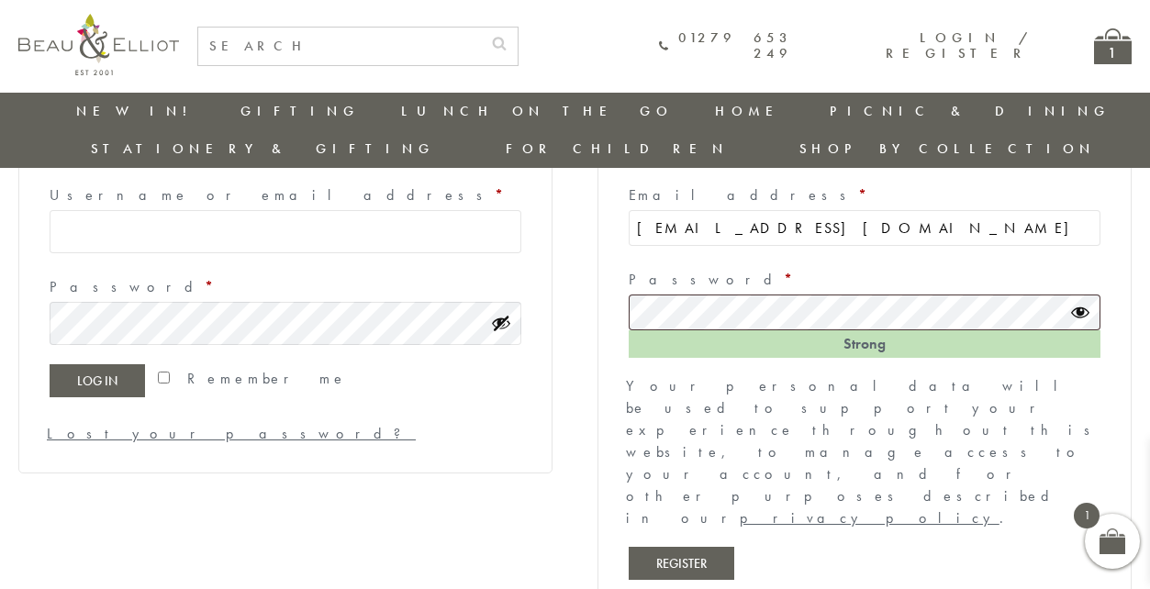
click at [706, 547] on button "Register" at bounding box center [681, 563] width 106 height 33
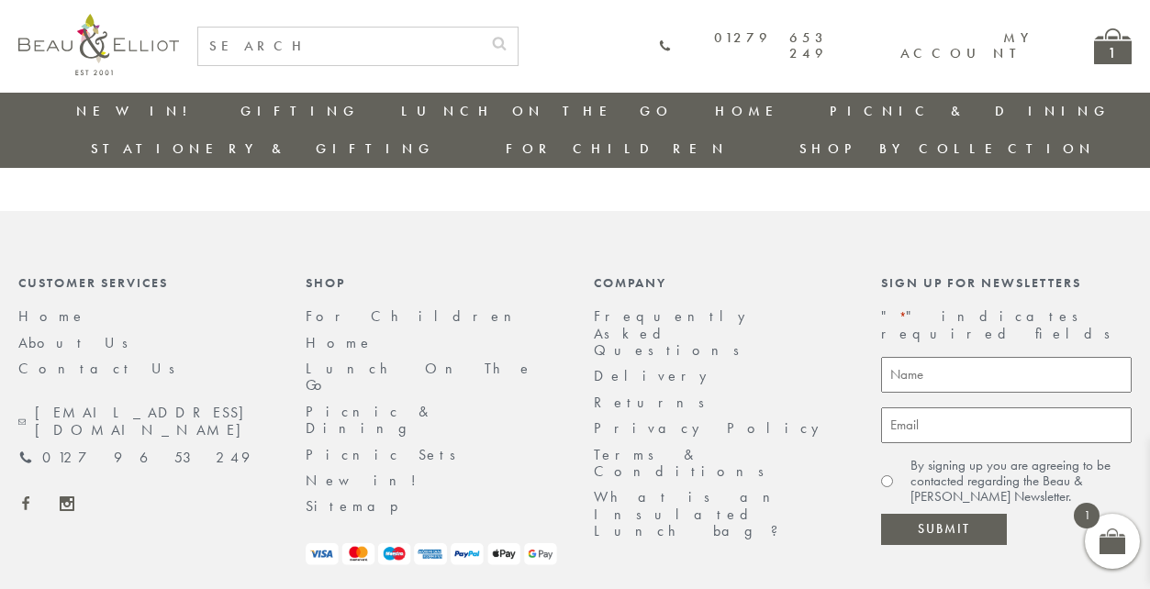
scroll to position [317, 0]
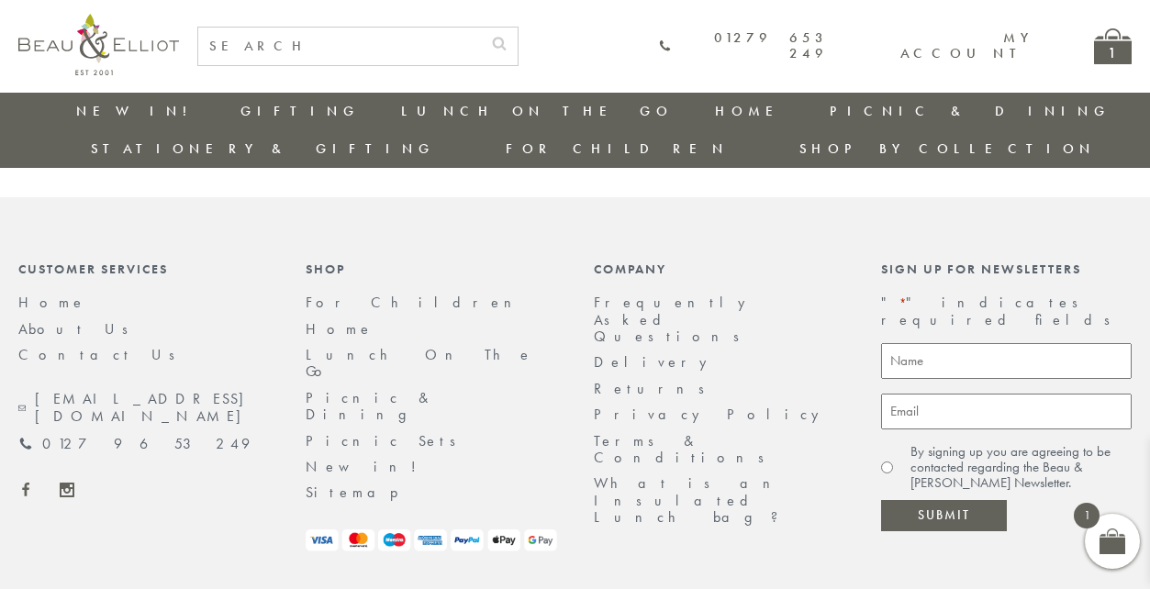
click at [1118, 539] on span at bounding box center [1112, 541] width 26 height 26
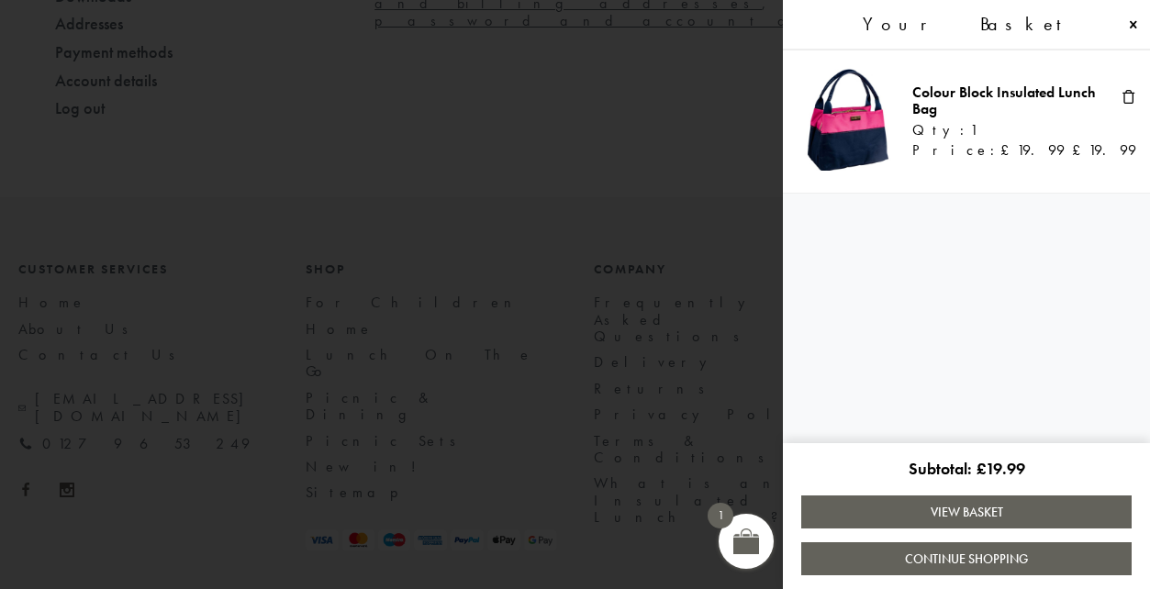
click at [630, 437] on span at bounding box center [575, 294] width 1150 height 589
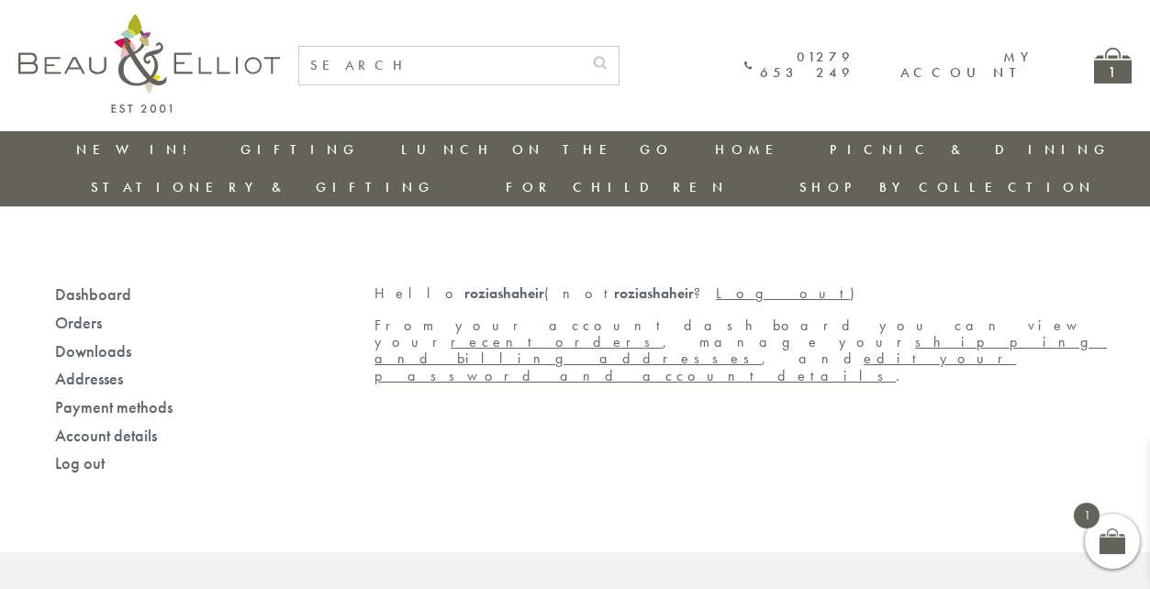
scroll to position [0, 0]
click at [948, 62] on link "My account" at bounding box center [964, 65] width 129 height 34
click at [104, 284] on link "Dashboard" at bounding box center [93, 294] width 76 height 21
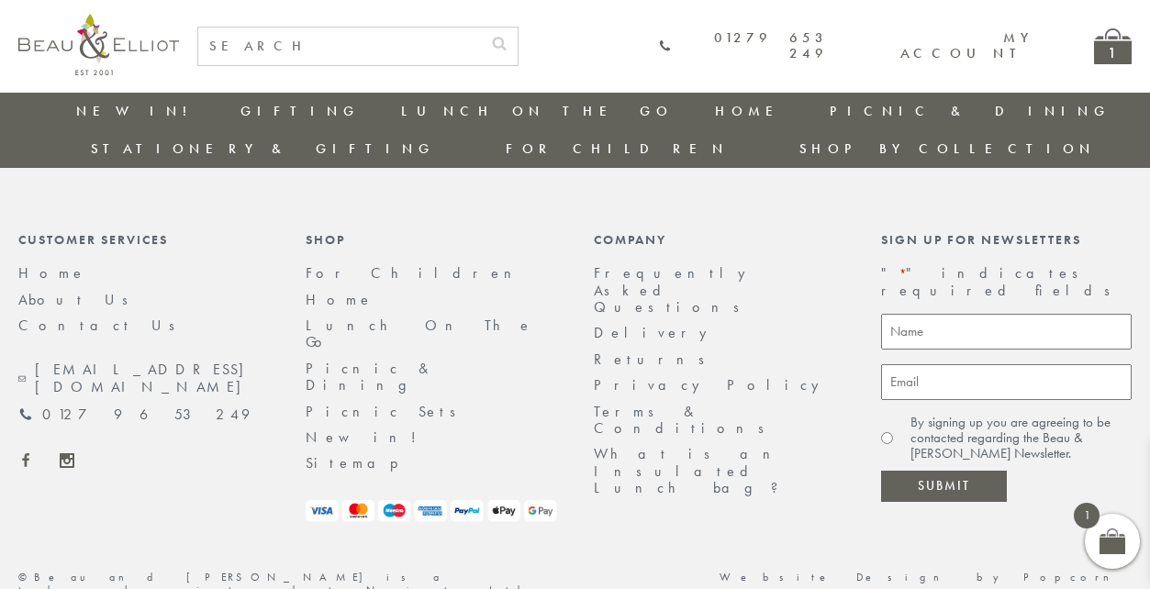
scroll to position [344, 0]
click at [1115, 54] on div "1" at bounding box center [1113, 46] width 38 height 36
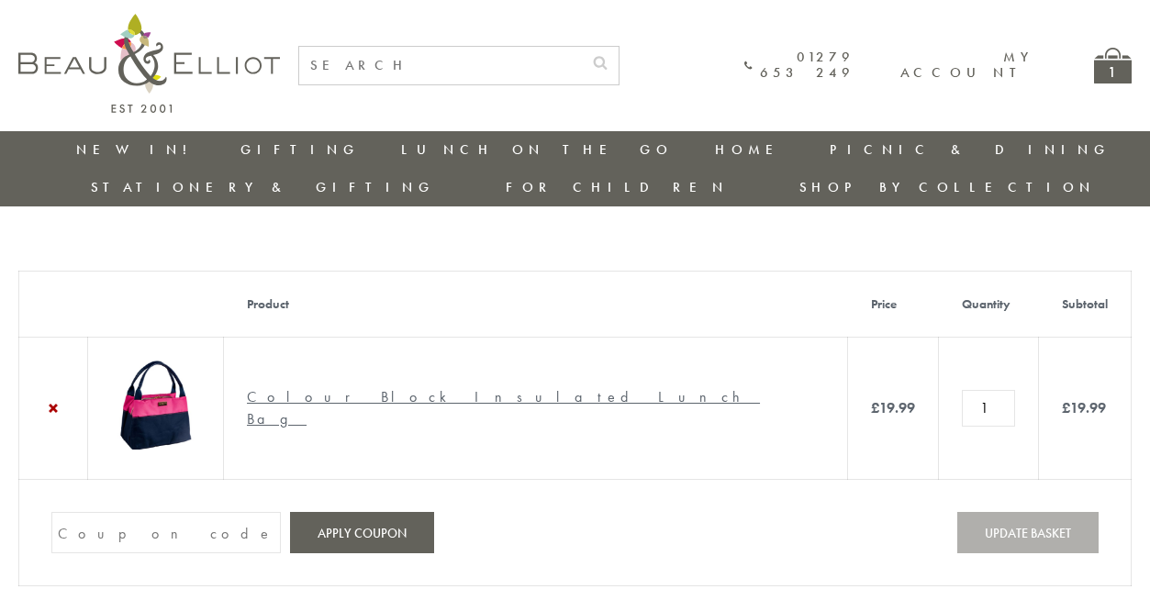
click at [502, 387] on link "Colour Block Insulated Lunch Bag" at bounding box center [503, 407] width 513 height 41
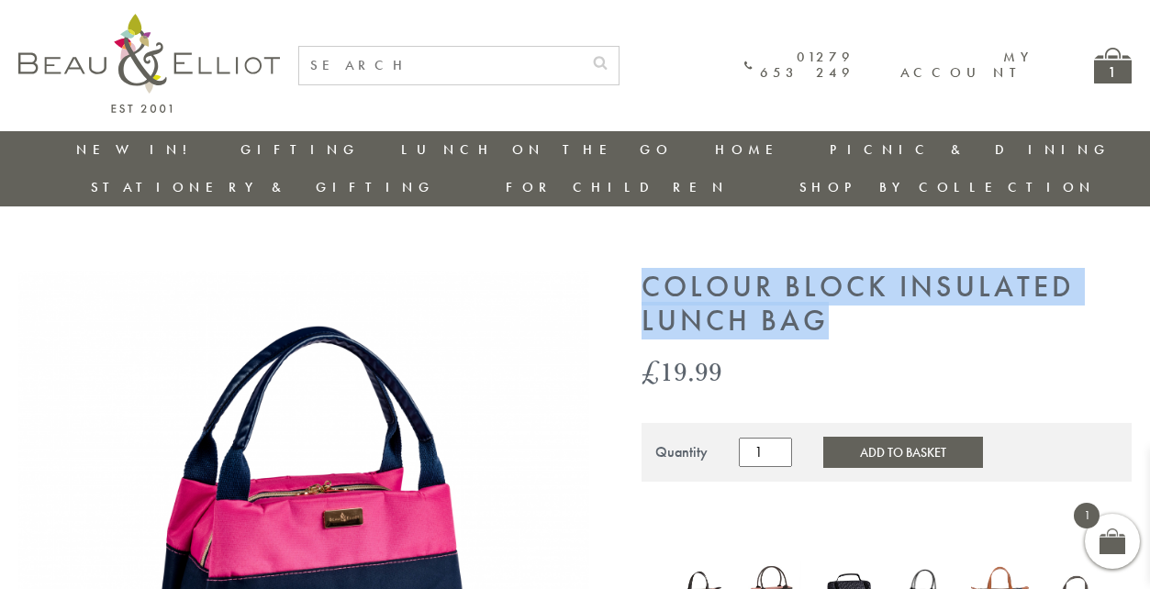
drag, startPoint x: 638, startPoint y: 250, endPoint x: 817, endPoint y: 283, distance: 182.8
copy h1 "Colour Block Insulated Lunch Bag"
